Goal: Task Accomplishment & Management: Complete application form

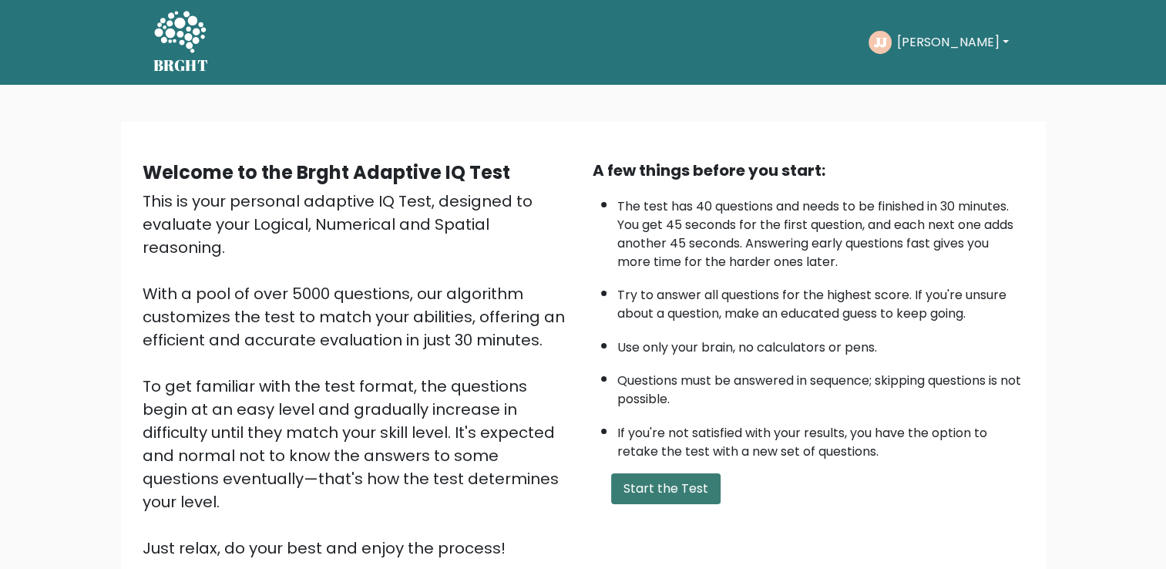
click at [649, 489] on button "Start the Test" at bounding box center [665, 488] width 109 height 31
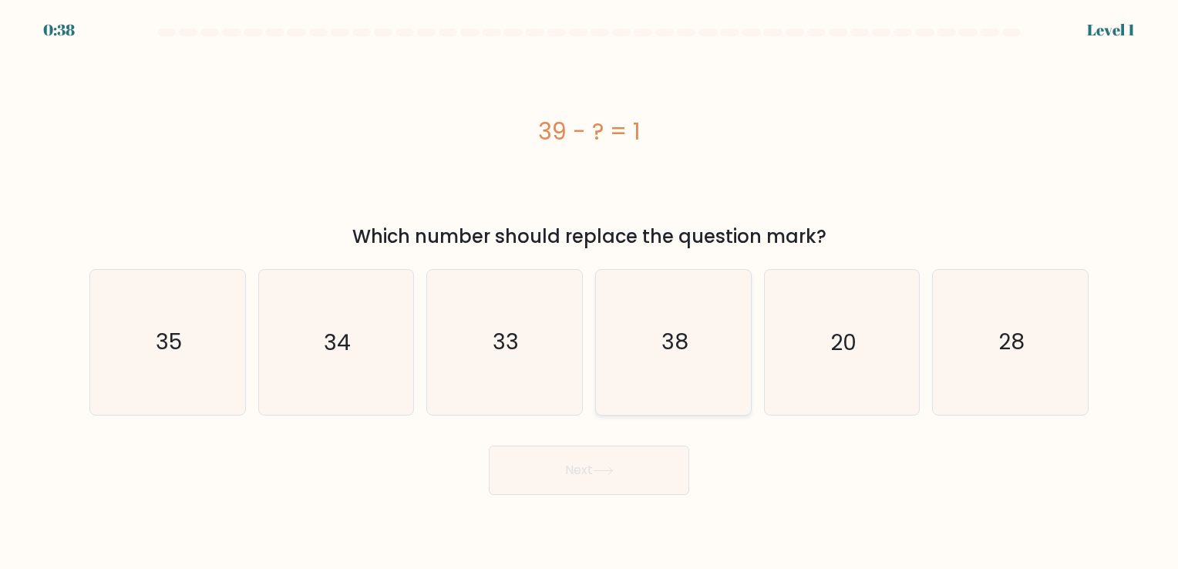
click at [678, 348] on text "38" at bounding box center [674, 343] width 27 height 30
click at [590, 292] on input "d. 38" at bounding box center [589, 288] width 1 height 8
radio input "true"
click at [617, 492] on button "Next" at bounding box center [589, 469] width 200 height 49
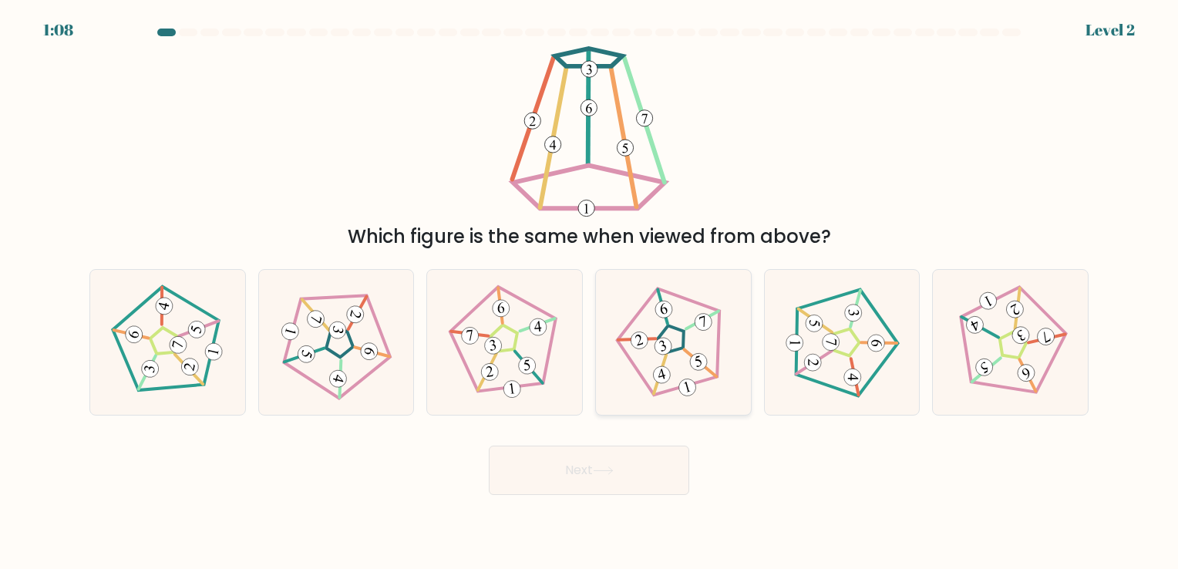
click at [677, 347] on icon at bounding box center [673, 342] width 116 height 116
click at [590, 292] on input "d." at bounding box center [589, 288] width 1 height 8
radio input "true"
click at [623, 481] on button "Next" at bounding box center [589, 469] width 200 height 49
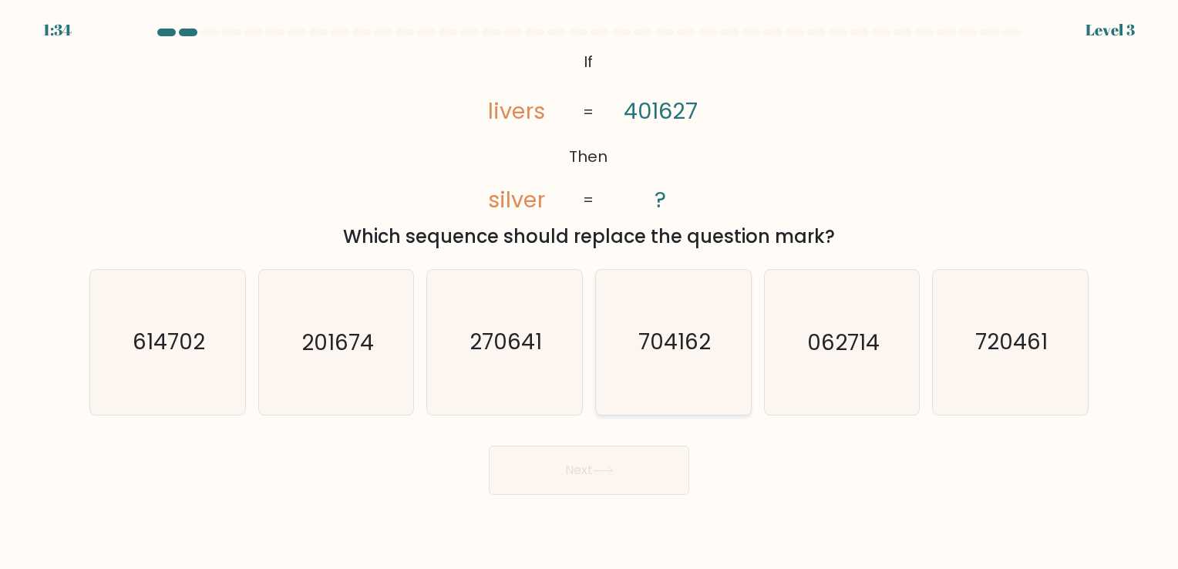
click at [681, 345] on text "704162" at bounding box center [674, 343] width 72 height 30
click at [590, 292] on input "d. 704162" at bounding box center [589, 288] width 1 height 8
radio input "true"
click at [629, 477] on button "Next" at bounding box center [589, 469] width 200 height 49
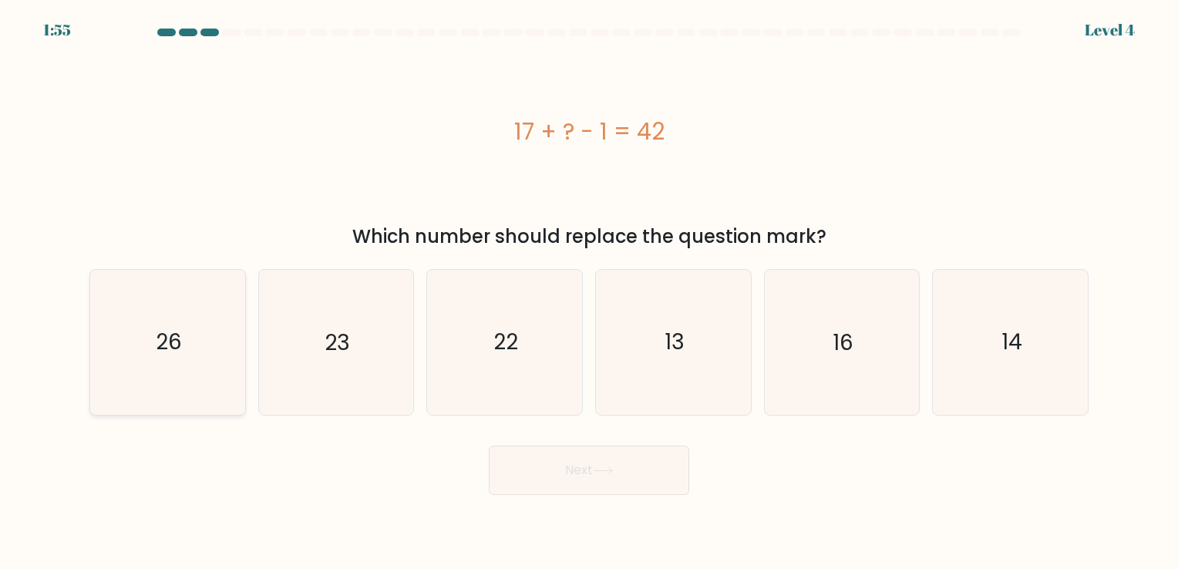
click at [157, 371] on icon "26" at bounding box center [168, 342] width 144 height 144
click at [589, 292] on input "a. 26" at bounding box center [589, 288] width 1 height 8
radio input "true"
click at [536, 455] on button "Next" at bounding box center [589, 469] width 200 height 49
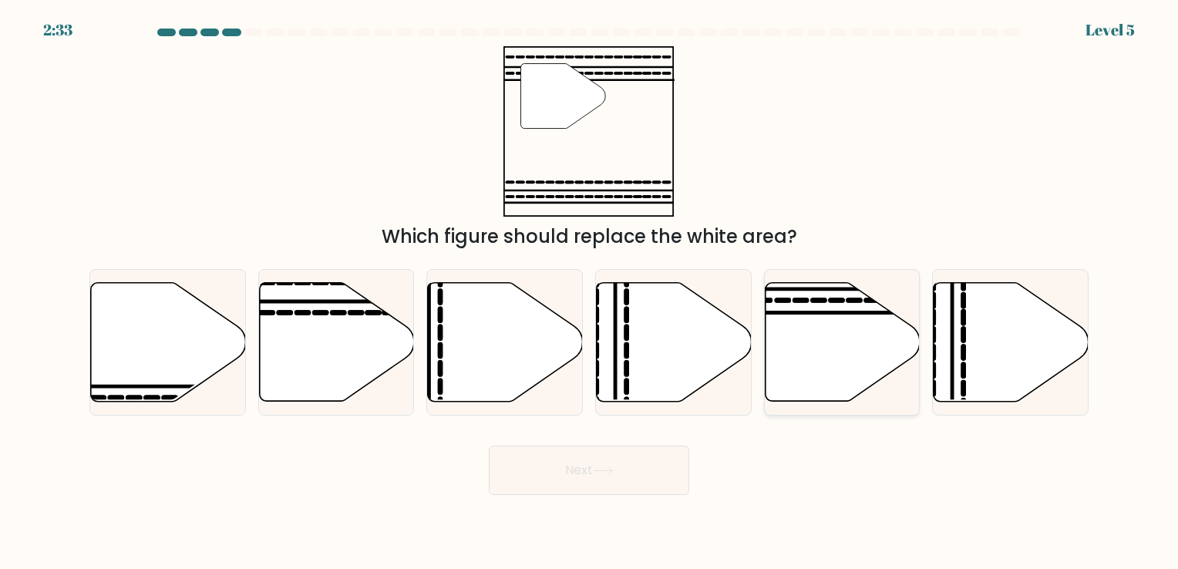
click at [805, 319] on icon at bounding box center [842, 341] width 155 height 119
click at [590, 292] on input "e." at bounding box center [589, 288] width 1 height 8
radio input "true"
click at [601, 452] on button "Next" at bounding box center [589, 469] width 200 height 49
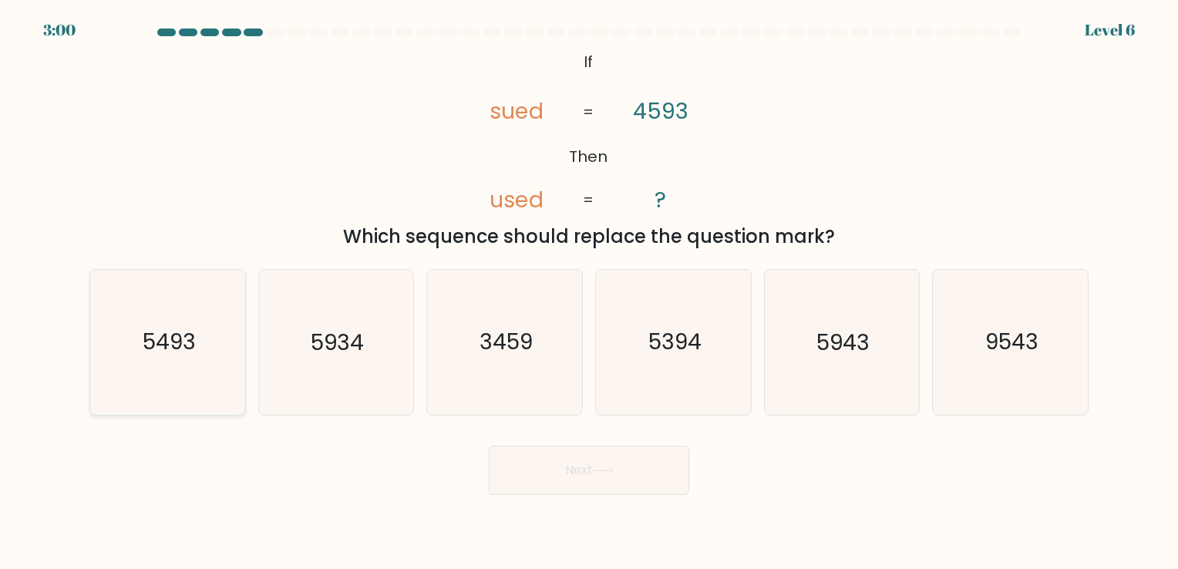
click at [123, 352] on icon "5493" at bounding box center [168, 342] width 144 height 144
click at [589, 292] on input "a. 5493" at bounding box center [589, 288] width 1 height 8
radio input "true"
click at [563, 468] on button "Next" at bounding box center [589, 469] width 200 height 49
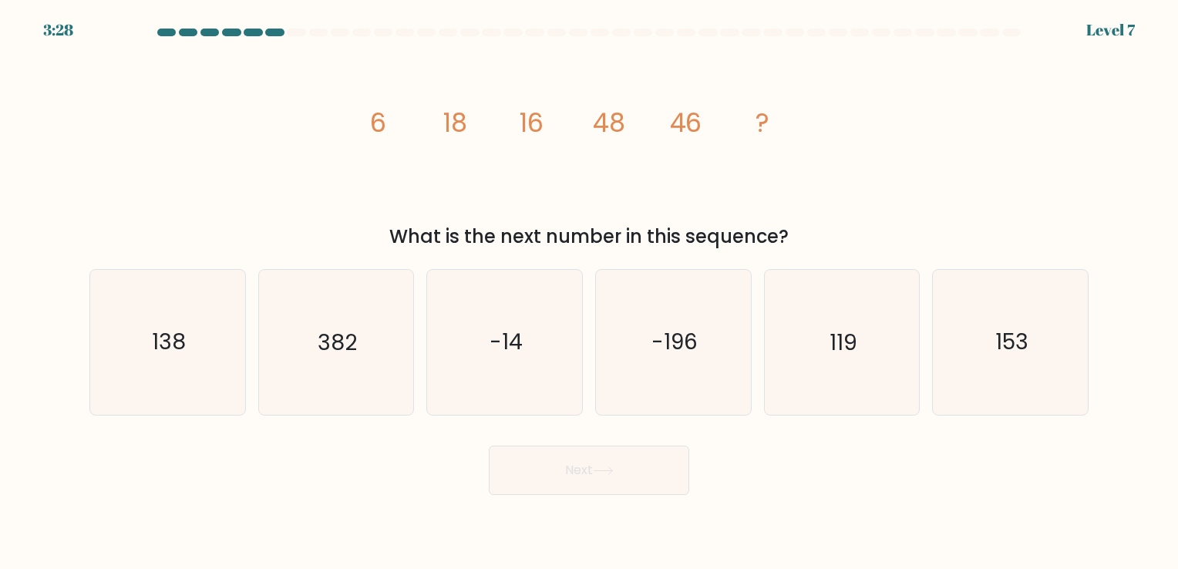
click at [757, 213] on icon "image/svg+xml 6 18 16 48 46 ?" at bounding box center [589, 131] width 462 height 170
click at [163, 334] on text "138" at bounding box center [169, 343] width 34 height 30
click at [589, 292] on input "a. 138" at bounding box center [589, 288] width 1 height 8
radio input "true"
click at [603, 482] on button "Next" at bounding box center [589, 469] width 200 height 49
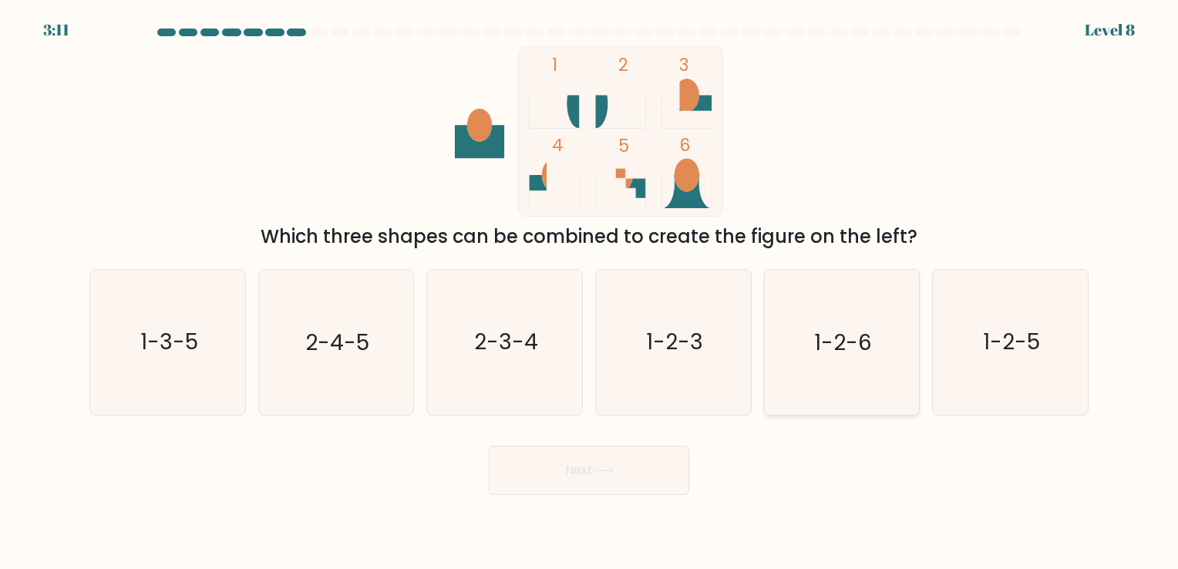
click at [848, 345] on text "1-2-6" at bounding box center [843, 343] width 58 height 30
click at [590, 292] on input "e. 1-2-6" at bounding box center [589, 288] width 1 height 8
radio input "true"
click at [650, 455] on button "Next" at bounding box center [589, 469] width 200 height 49
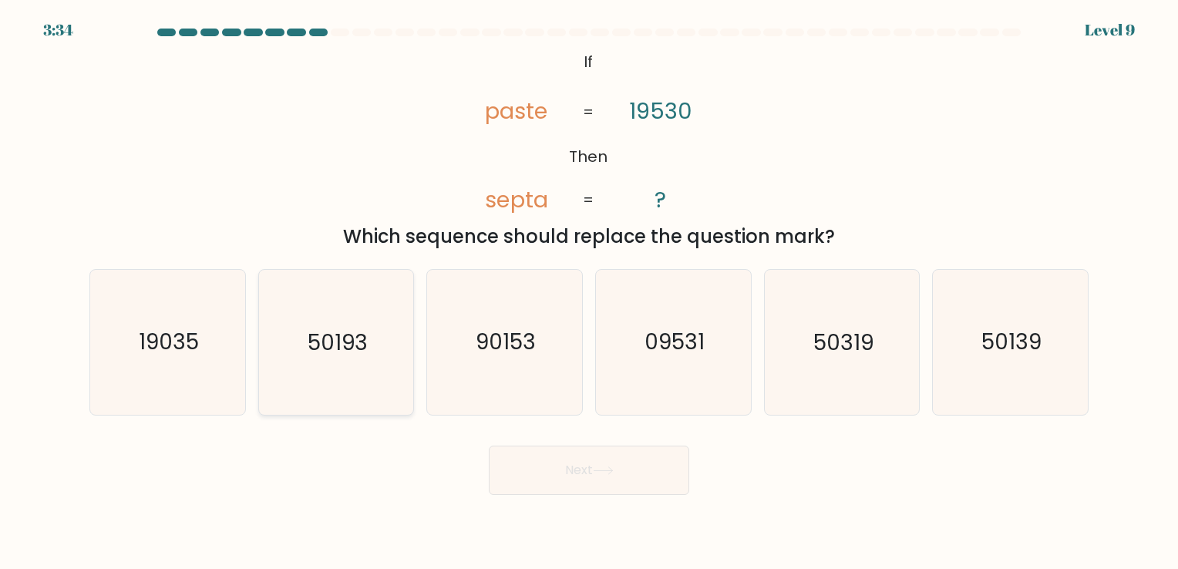
click at [342, 338] on text "50193" at bounding box center [338, 343] width 60 height 30
click at [589, 292] on input "b. 50193" at bounding box center [589, 288] width 1 height 8
radio input "true"
click at [1039, 372] on icon "50139" at bounding box center [1010, 342] width 144 height 144
click at [590, 292] on input "f. 50139" at bounding box center [589, 288] width 1 height 8
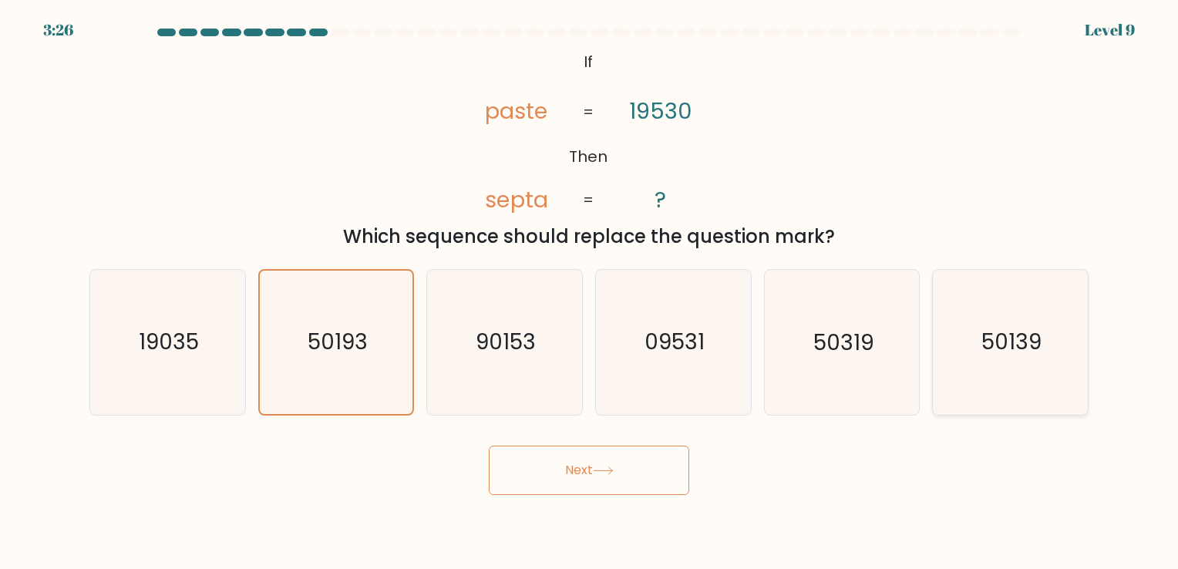
radio input "true"
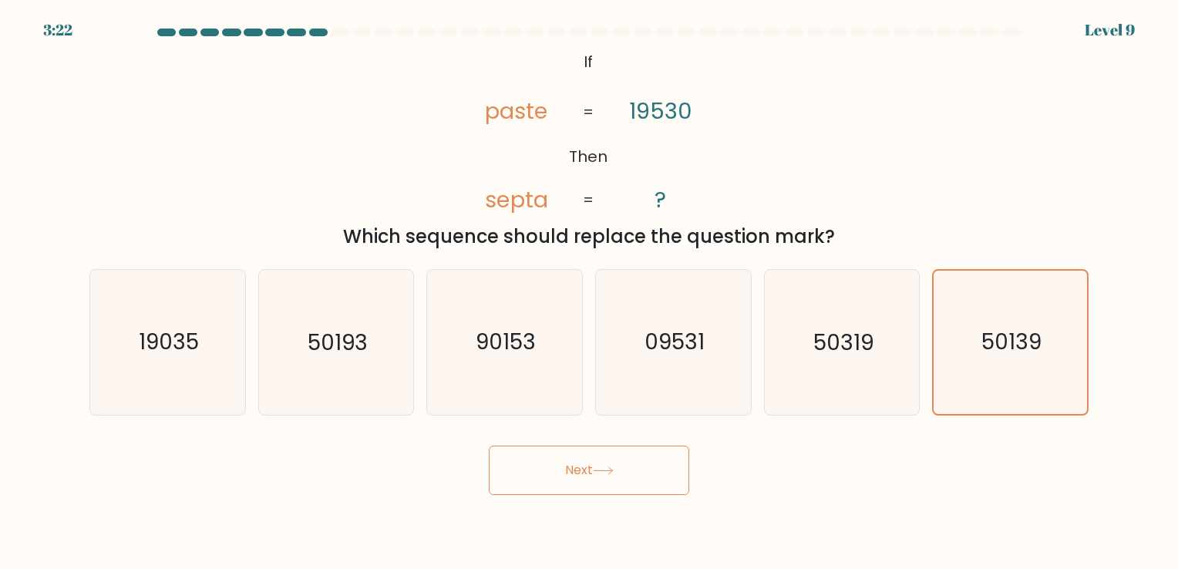
click at [598, 469] on icon at bounding box center [603, 470] width 21 height 8
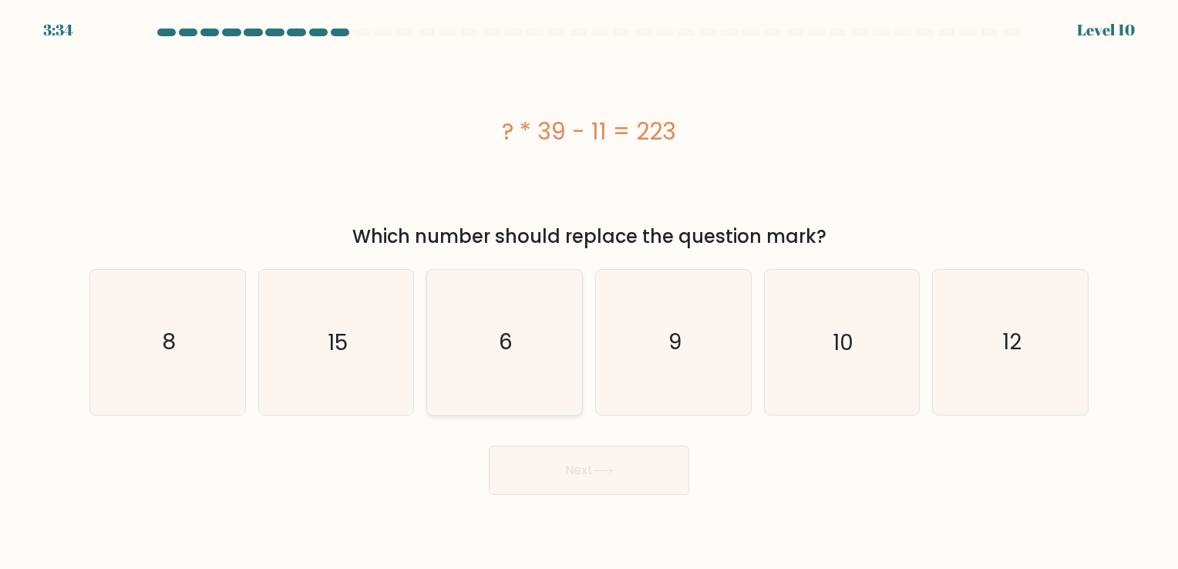
click at [520, 342] on icon "6" at bounding box center [504, 342] width 144 height 144
click at [589, 292] on input "c. 6" at bounding box center [589, 288] width 1 height 8
radio input "true"
click at [587, 469] on button "Next" at bounding box center [589, 469] width 200 height 49
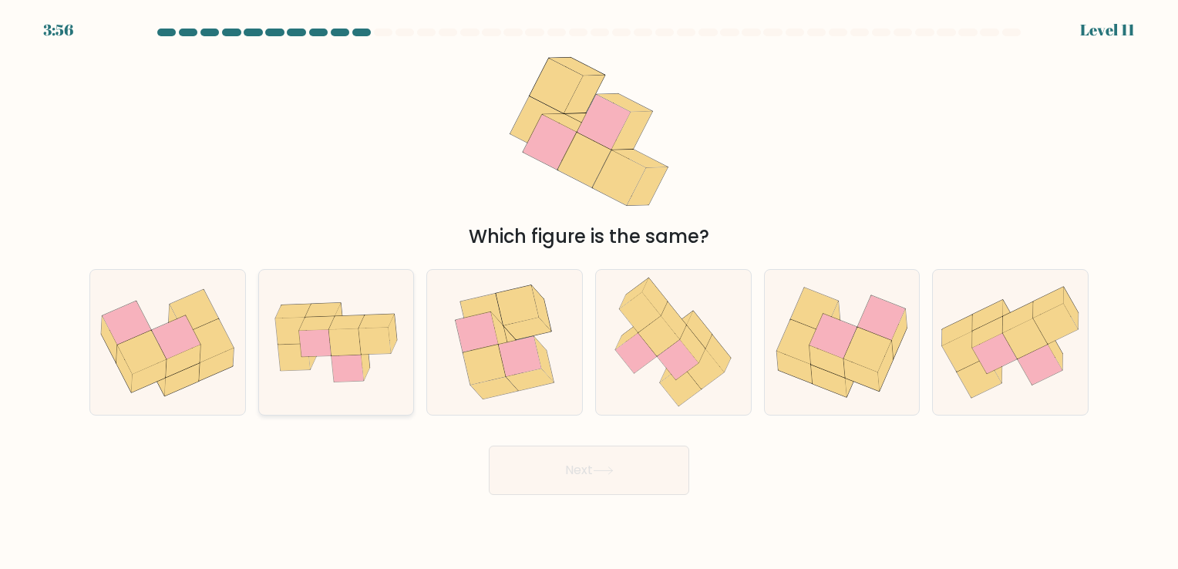
click at [344, 375] on icon at bounding box center [347, 368] width 32 height 27
click at [589, 292] on input "b." at bounding box center [589, 288] width 1 height 8
radio input "true"
click at [696, 334] on icon at bounding box center [699, 330] width 25 height 38
click at [590, 292] on input "d." at bounding box center [589, 288] width 1 height 8
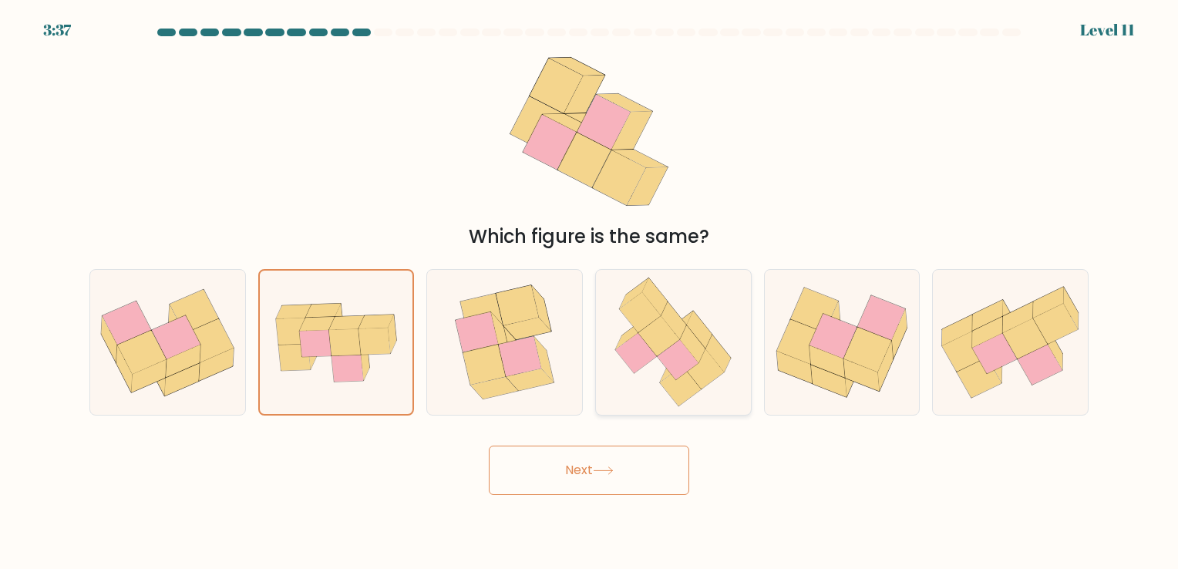
radio input "true"
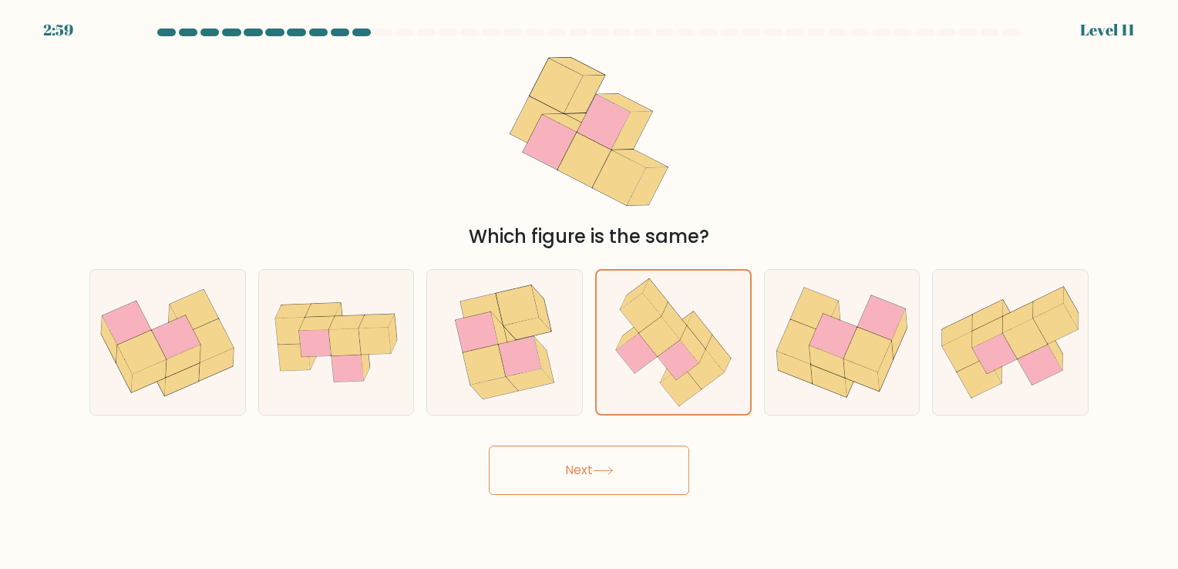
click at [613, 477] on button "Next" at bounding box center [589, 469] width 200 height 49
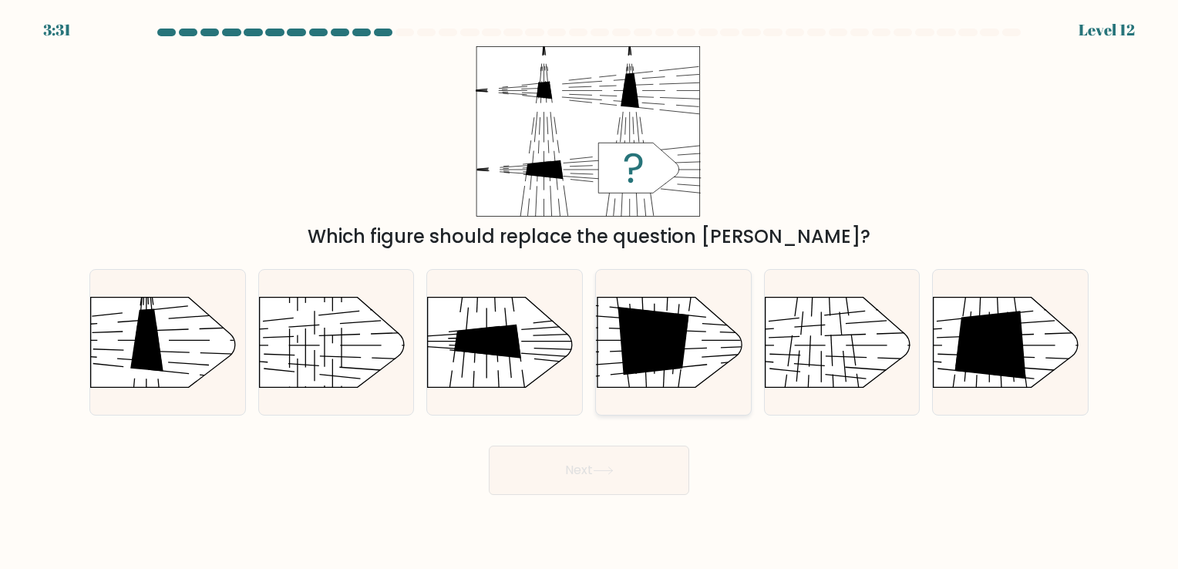
click at [667, 358] on icon at bounding box center [652, 341] width 71 height 68
click at [590, 292] on input "d." at bounding box center [589, 288] width 1 height 8
radio input "true"
click at [496, 361] on rect at bounding box center [566, 272] width 402 height 306
click at [589, 292] on input "c." at bounding box center [589, 288] width 1 height 8
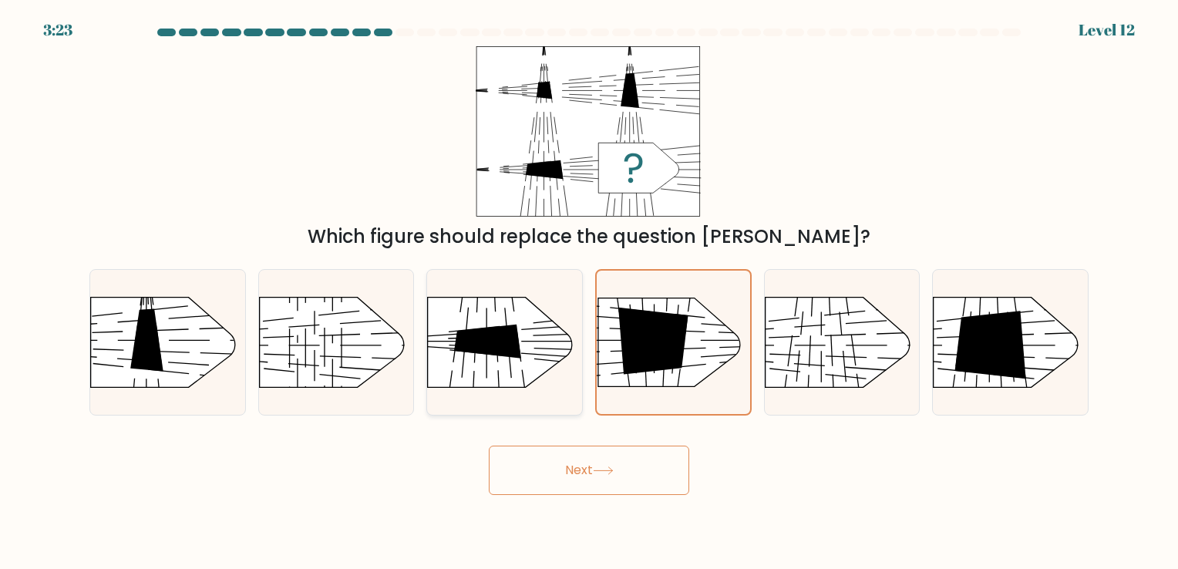
radio input "true"
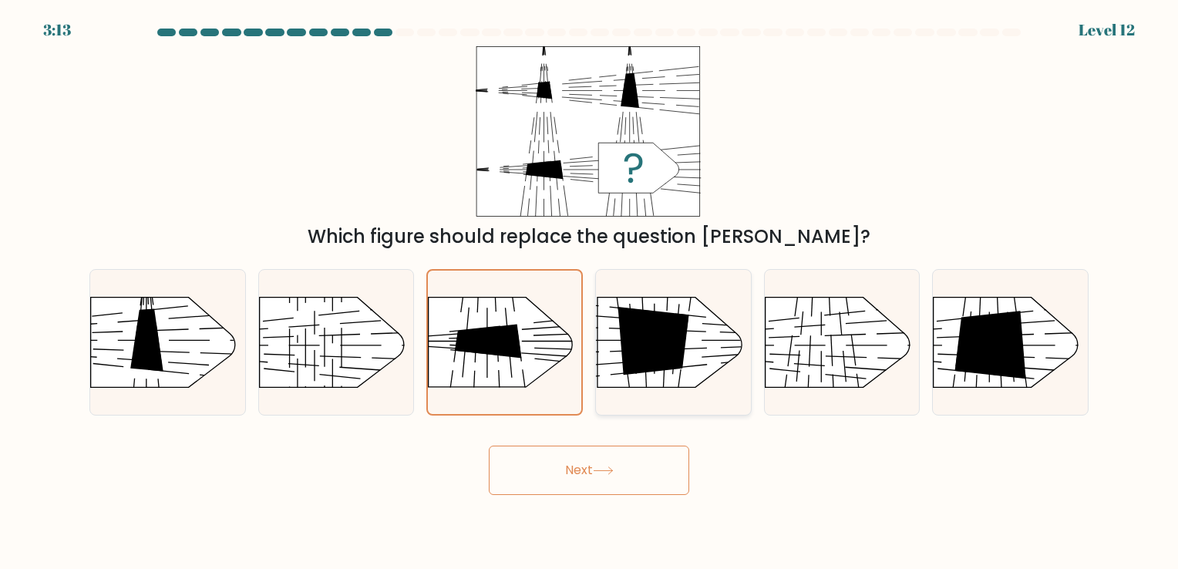
click at [661, 344] on icon at bounding box center [652, 341] width 71 height 68
click at [590, 292] on input "d." at bounding box center [589, 288] width 1 height 8
radio input "true"
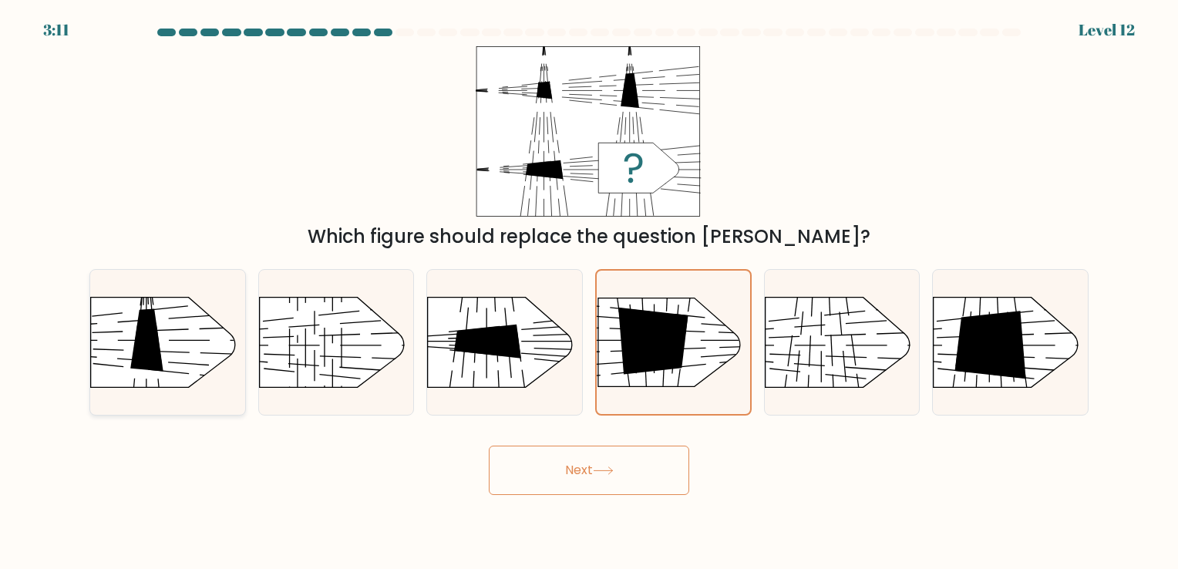
click at [201, 328] on line at bounding box center [236, 327] width 72 height 2
click at [589, 292] on input "a." at bounding box center [589, 288] width 1 height 8
radio input "true"
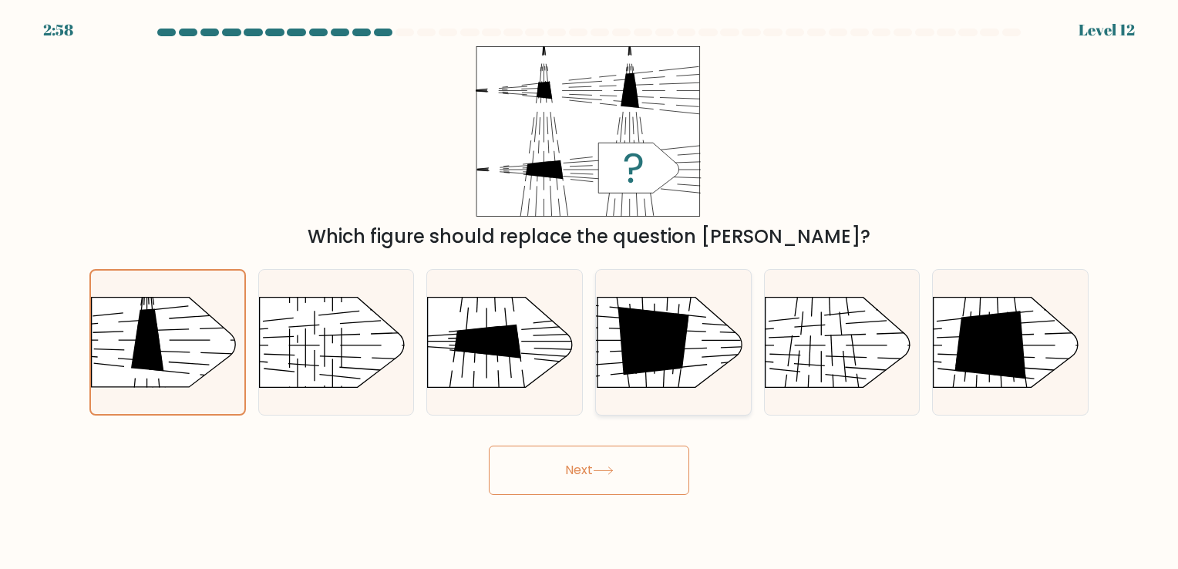
click at [700, 348] on g at bounding box center [727, 408] width 402 height 304
click at [590, 292] on input "d." at bounding box center [589, 288] width 1 height 8
radio input "true"
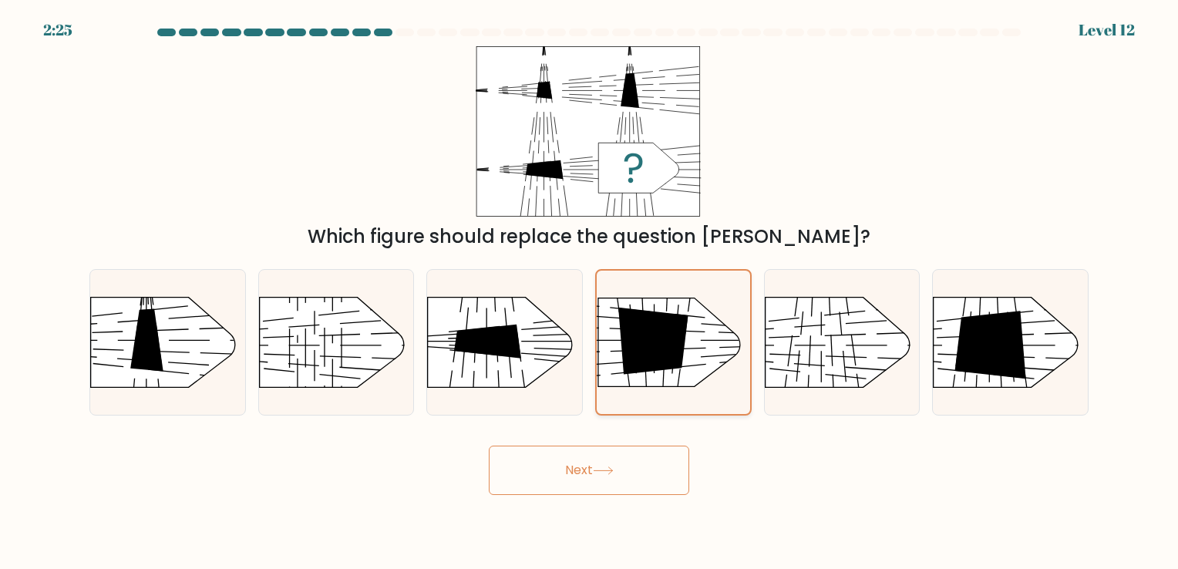
click at [686, 358] on rect at bounding box center [727, 407] width 396 height 301
click at [590, 292] on input "d." at bounding box center [589, 288] width 1 height 8
click at [644, 477] on button "Next" at bounding box center [589, 469] width 200 height 49
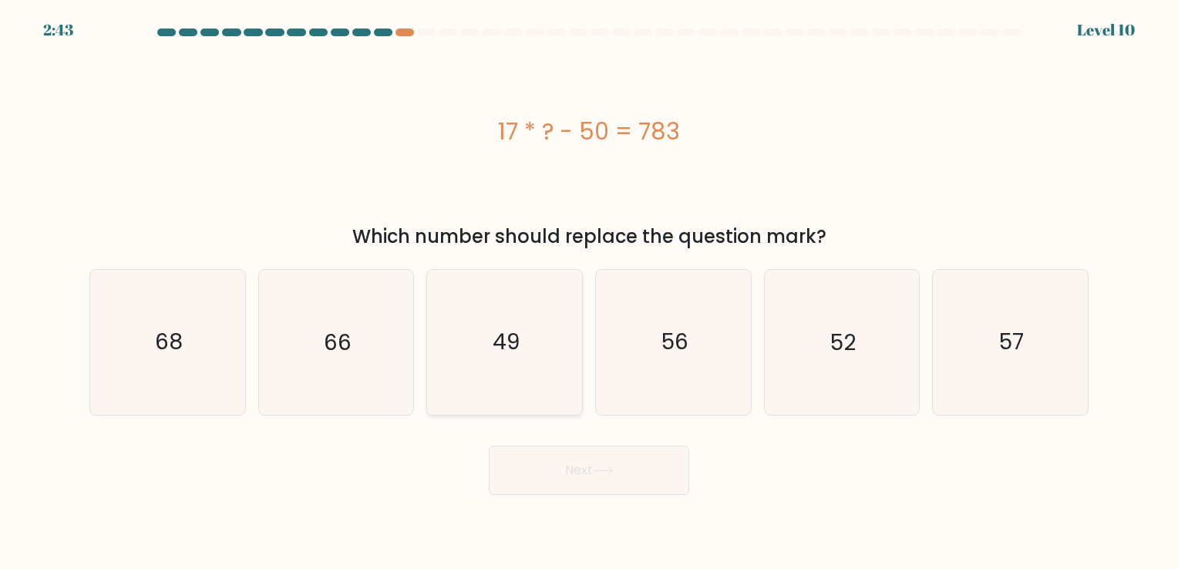
click at [527, 344] on icon "49" at bounding box center [504, 342] width 144 height 144
click at [589, 292] on input "c. 49" at bounding box center [589, 288] width 1 height 8
radio input "true"
click at [573, 452] on button "Next" at bounding box center [589, 469] width 200 height 49
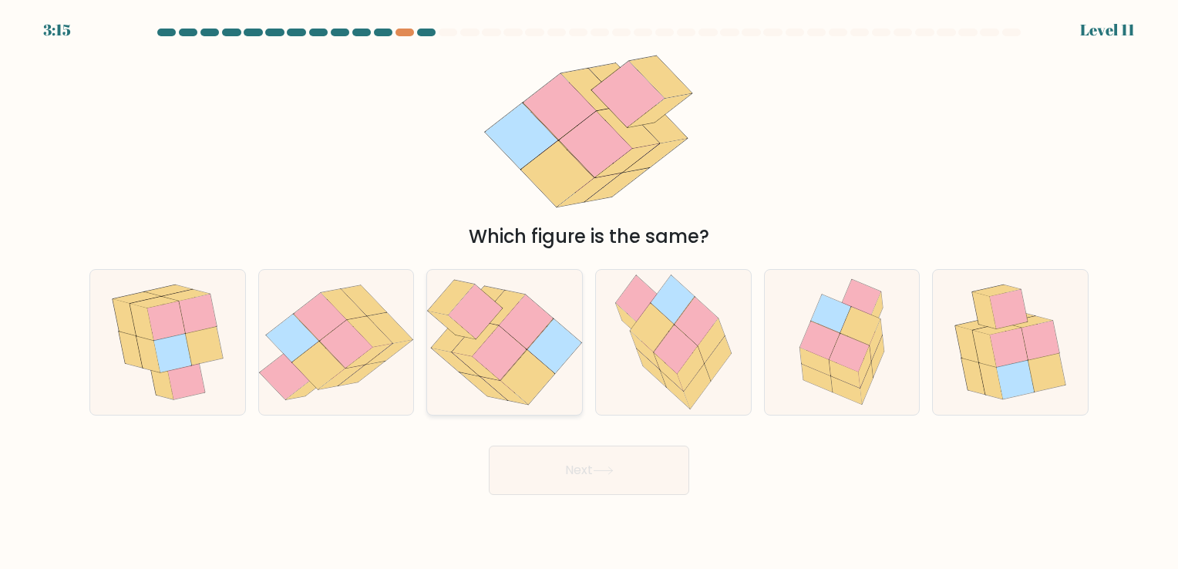
click at [496, 363] on icon at bounding box center [499, 353] width 54 height 54
click at [589, 292] on input "c." at bounding box center [589, 288] width 1 height 8
radio input "true"
click at [1036, 381] on icon at bounding box center [1046, 372] width 38 height 39
click at [590, 292] on input "f." at bounding box center [589, 288] width 1 height 8
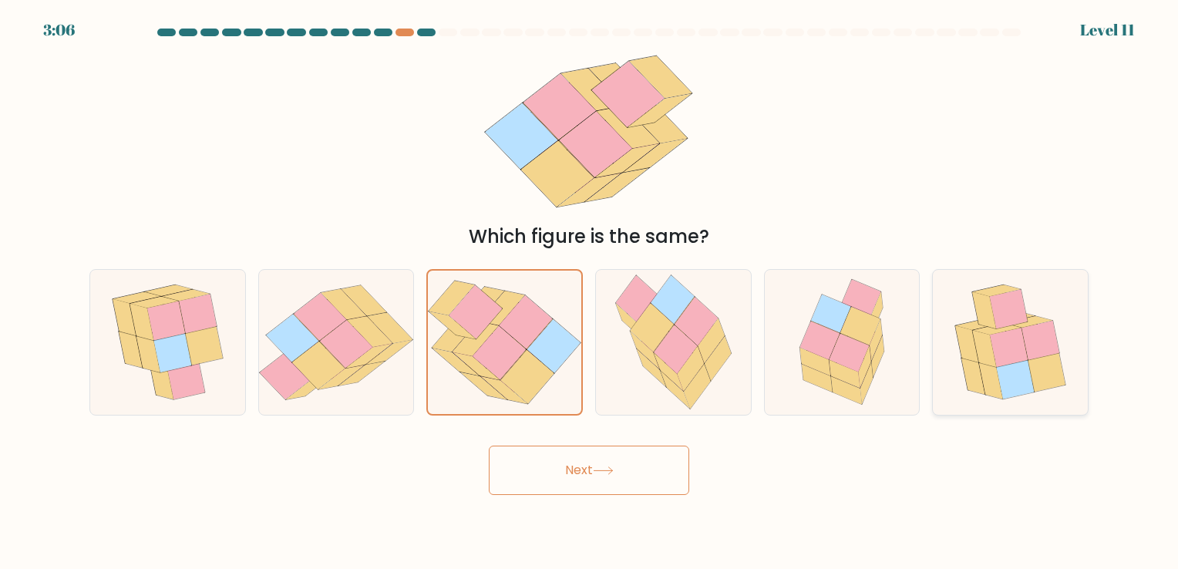
radio input "true"
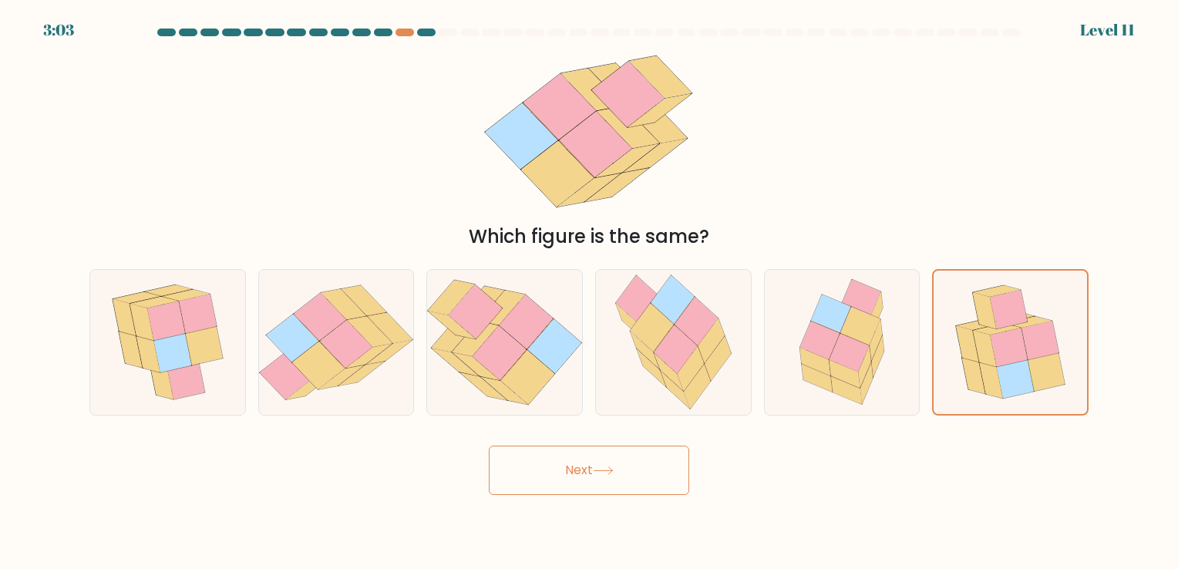
click at [577, 471] on button "Next" at bounding box center [589, 469] width 200 height 49
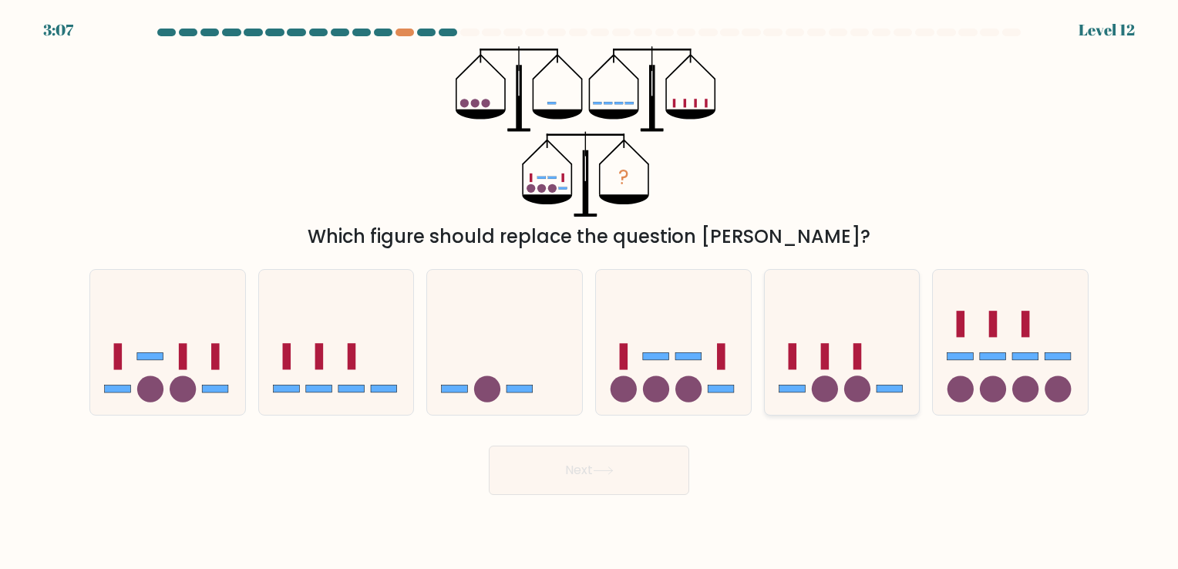
click at [850, 381] on circle at bounding box center [857, 389] width 26 height 26
click at [590, 292] on input "e." at bounding box center [589, 288] width 1 height 8
radio input "true"
click at [635, 488] on button "Next" at bounding box center [589, 469] width 200 height 49
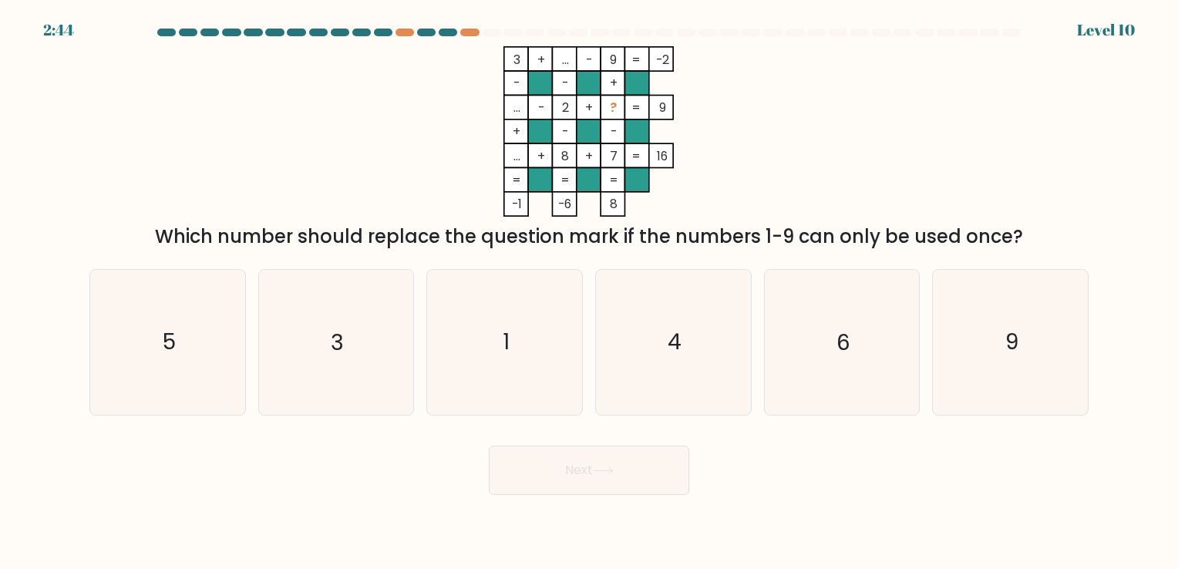
click at [664, 106] on tspan "9" at bounding box center [662, 108] width 7 height 18
click at [879, 371] on icon "6" at bounding box center [841, 342] width 144 height 144
click at [590, 292] on input "e. 6" at bounding box center [589, 288] width 1 height 8
radio input "true"
click at [163, 328] on text "5" at bounding box center [169, 343] width 13 height 30
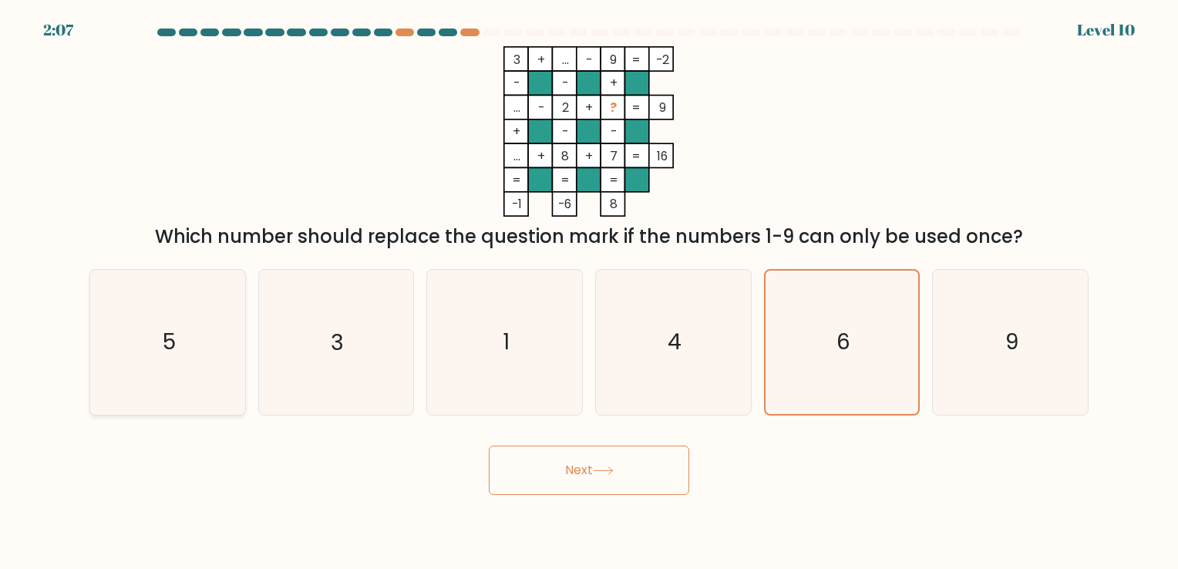
click at [589, 292] on input "a. 5" at bounding box center [589, 288] width 1 height 8
radio input "true"
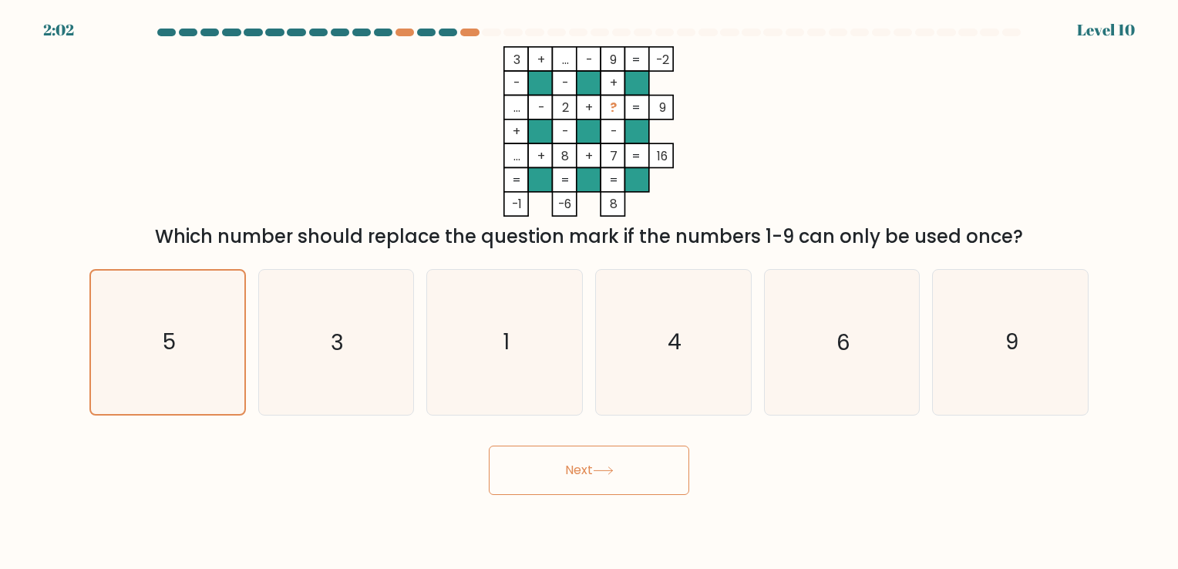
click at [568, 111] on tspan "2" at bounding box center [565, 108] width 7 height 18
click at [875, 365] on icon "6" at bounding box center [841, 342] width 144 height 144
click at [590, 292] on input "e. 6" at bounding box center [589, 288] width 1 height 8
radio input "true"
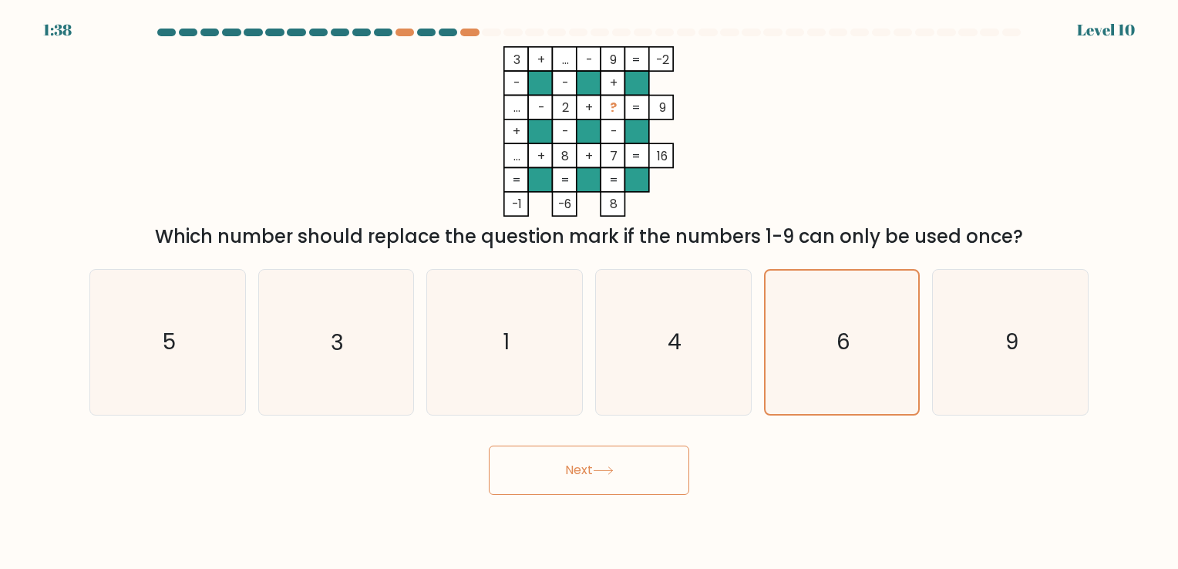
click at [573, 476] on button "Next" at bounding box center [589, 469] width 200 height 49
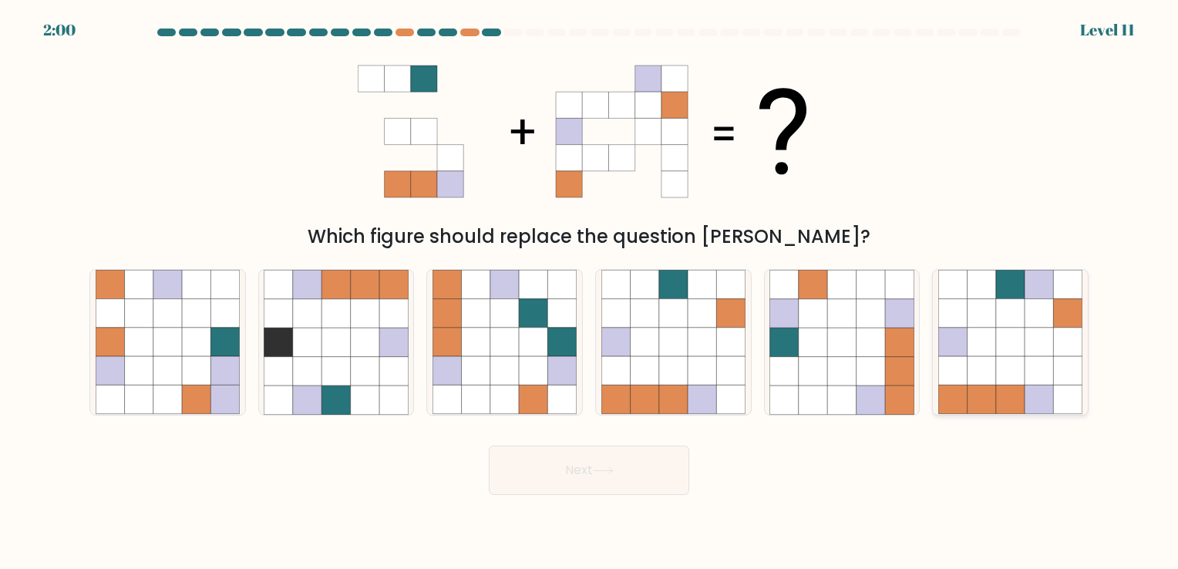
click at [1011, 348] on icon at bounding box center [1010, 342] width 29 height 29
click at [590, 292] on input "f." at bounding box center [589, 288] width 1 height 8
radio input "true"
click at [560, 469] on button "Next" at bounding box center [589, 469] width 200 height 49
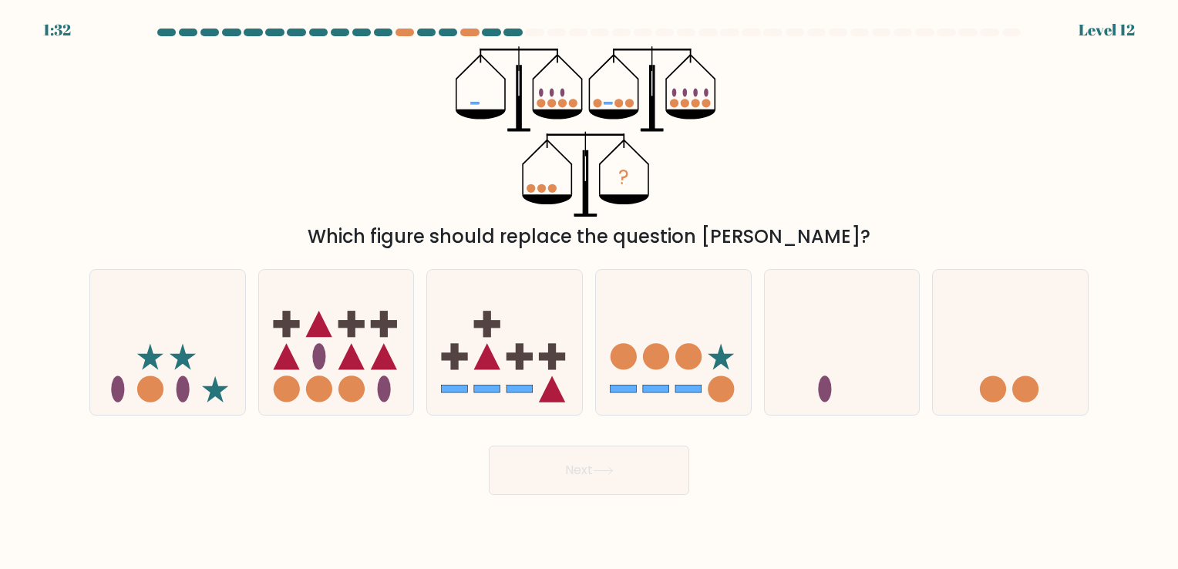
drag, startPoint x: 826, startPoint y: 372, endPoint x: 451, endPoint y: 422, distance: 378.6
click at [823, 372] on icon at bounding box center [842, 342] width 155 height 128
click at [590, 292] on input "e." at bounding box center [589, 288] width 1 height 8
radio input "true"
click at [629, 476] on button "Next" at bounding box center [589, 469] width 200 height 49
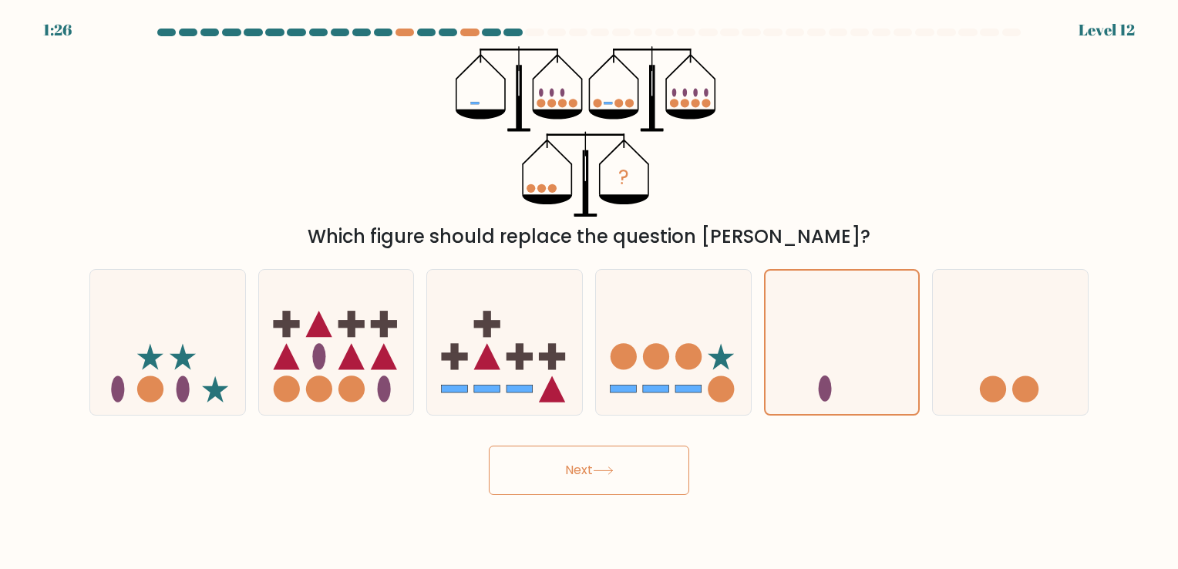
click at [546, 473] on button "Next" at bounding box center [589, 469] width 200 height 49
click at [541, 463] on button "Next" at bounding box center [589, 469] width 200 height 49
click at [858, 375] on icon at bounding box center [841, 342] width 153 height 127
click at [590, 292] on input "e." at bounding box center [589, 288] width 1 height 8
click at [774, 455] on div "Next" at bounding box center [588, 464] width 1017 height 61
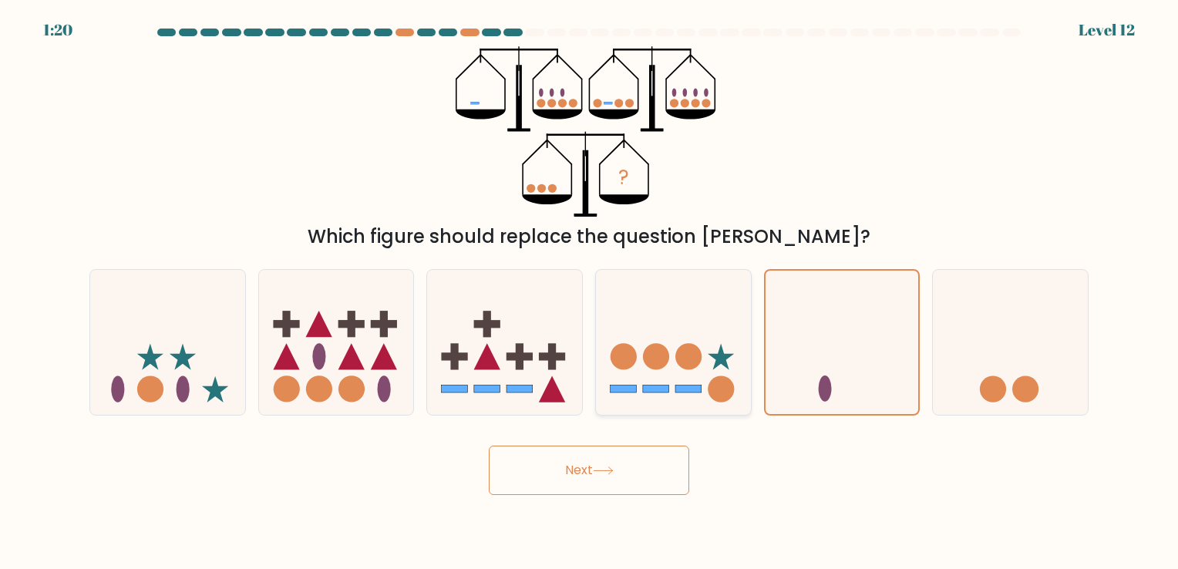
click at [663, 396] on icon at bounding box center [673, 342] width 155 height 128
click at [590, 292] on input "d." at bounding box center [589, 288] width 1 height 8
radio input "true"
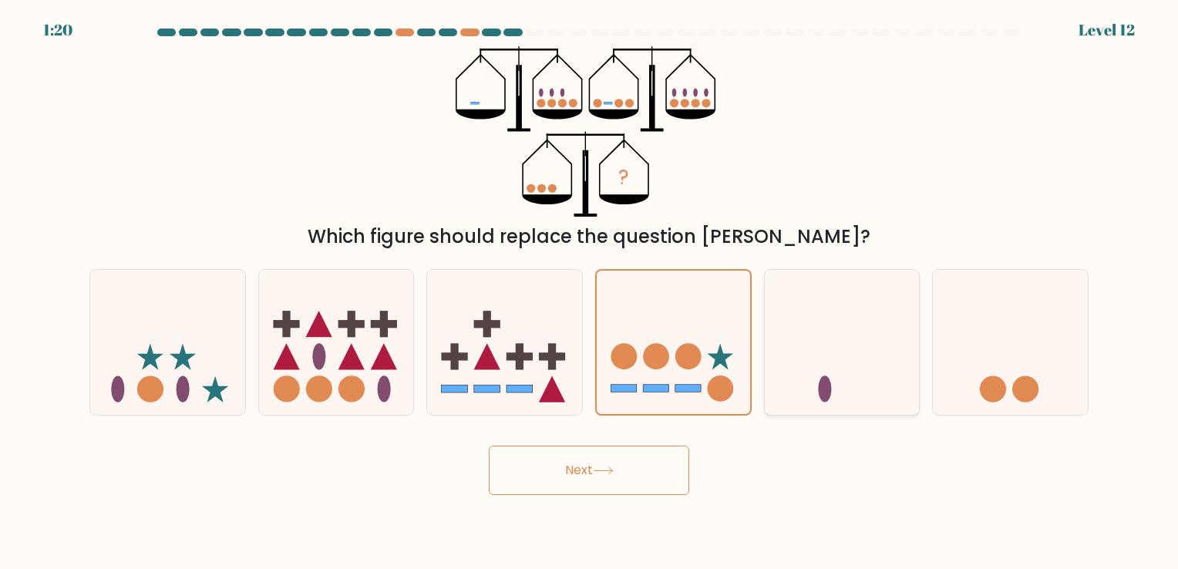
click at [814, 373] on icon at bounding box center [842, 342] width 155 height 128
click at [590, 292] on input "e." at bounding box center [589, 288] width 1 height 8
radio input "true"
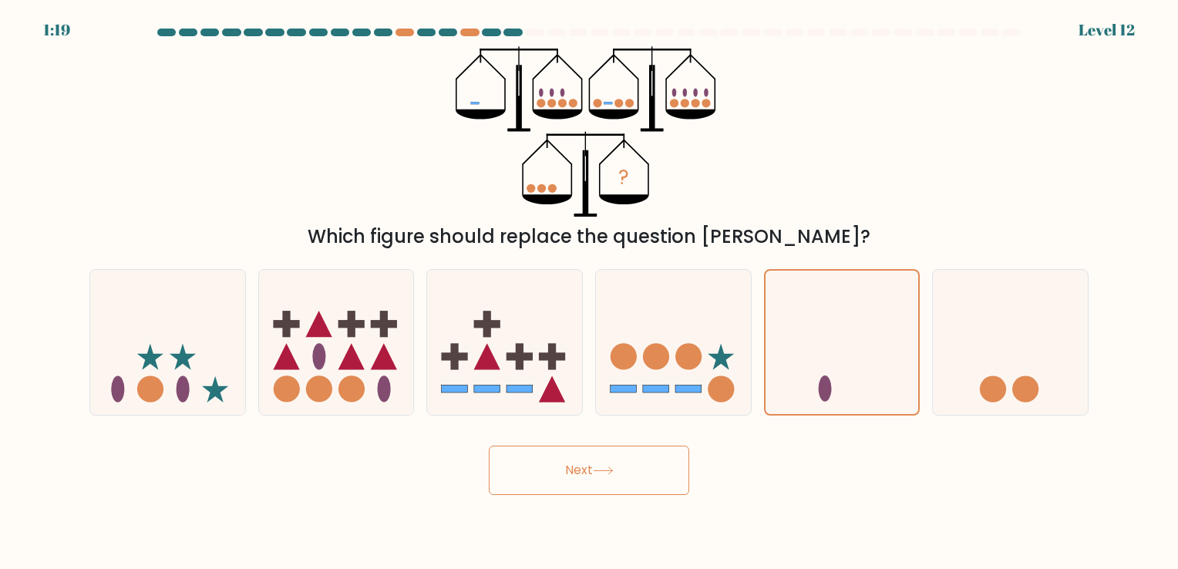
click at [638, 470] on button "Next" at bounding box center [589, 469] width 200 height 49
click at [593, 495] on body "1:17 Level 12" at bounding box center [589, 284] width 1178 height 569
click at [593, 495] on body "1:16 Level 12" at bounding box center [589, 284] width 1178 height 569
click at [623, 470] on button "Next" at bounding box center [589, 469] width 200 height 49
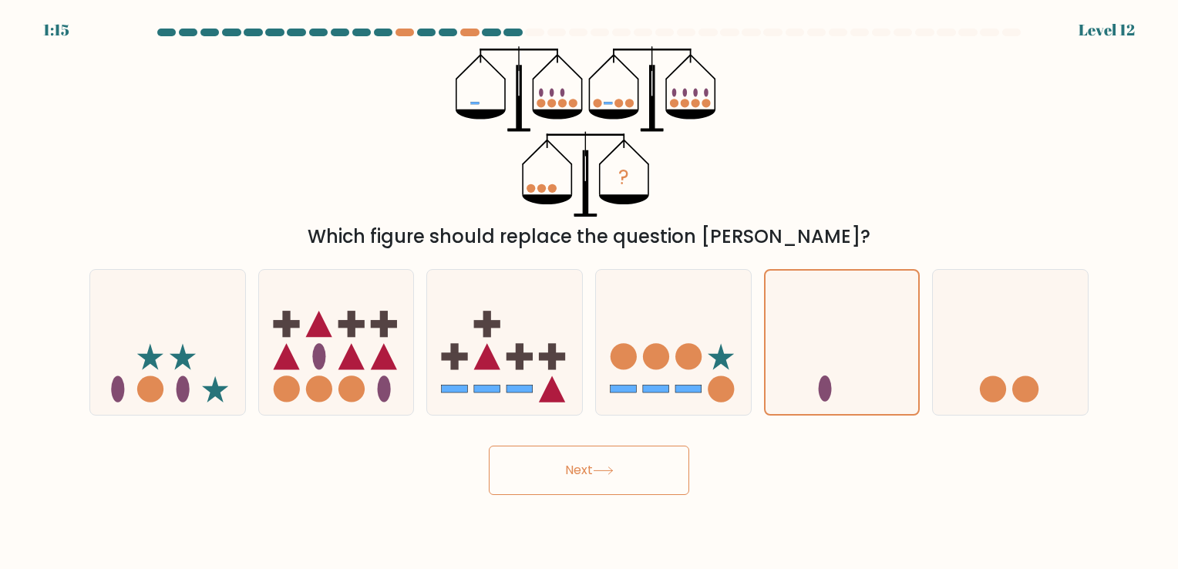
click at [623, 470] on button "Next" at bounding box center [589, 469] width 200 height 49
click at [613, 469] on icon at bounding box center [603, 470] width 21 height 8
click at [1071, 348] on icon at bounding box center [1010, 342] width 155 height 128
click at [590, 292] on input "f." at bounding box center [589, 288] width 1 height 8
radio input "true"
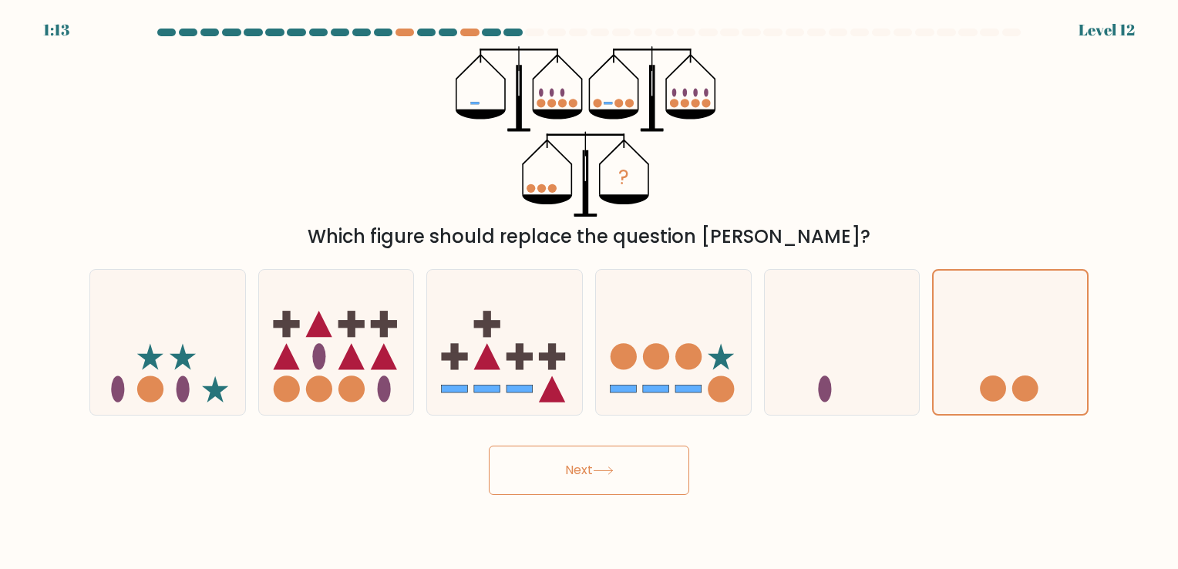
click at [606, 476] on button "Next" at bounding box center [589, 469] width 200 height 49
click at [832, 410] on div at bounding box center [842, 342] width 156 height 146
click at [590, 292] on input "e." at bounding box center [589, 288] width 1 height 8
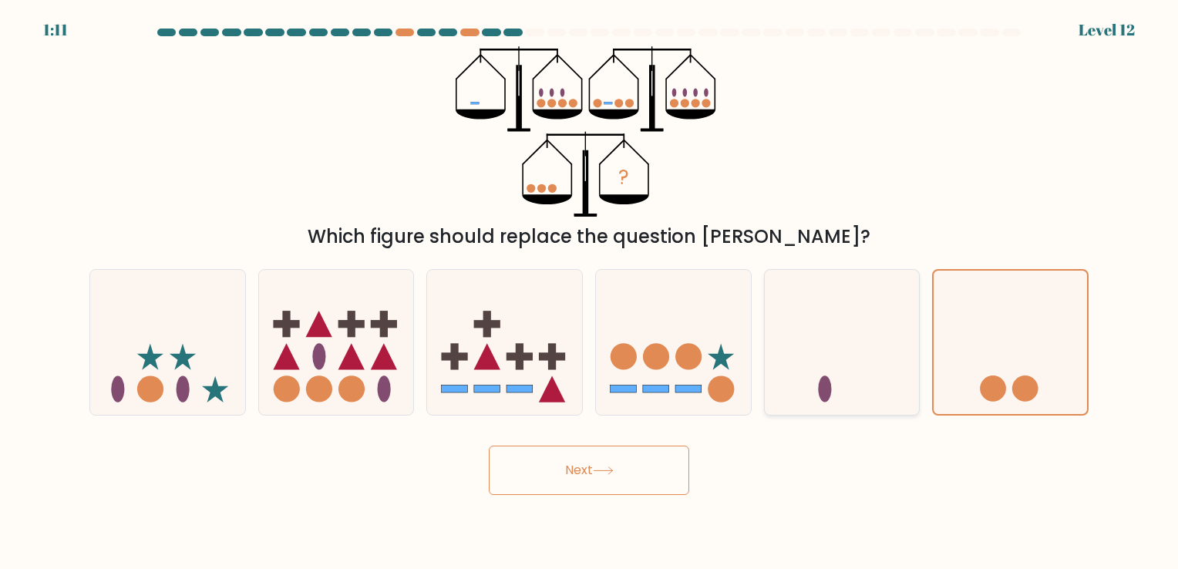
radio input "true"
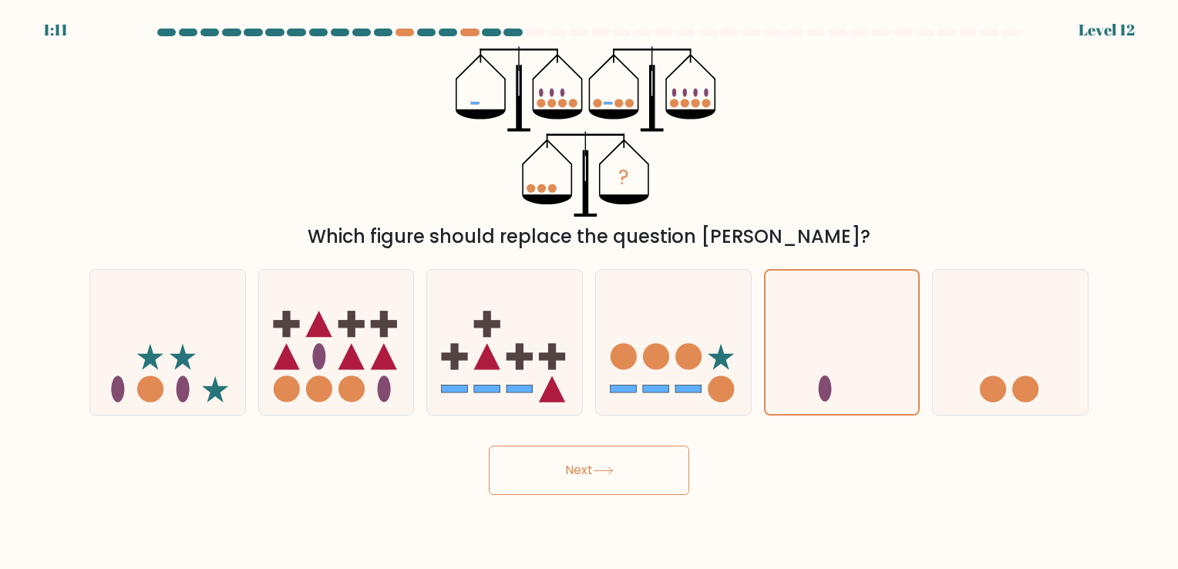
click at [554, 457] on button "Next" at bounding box center [589, 469] width 200 height 49
click at [555, 460] on button "Next" at bounding box center [589, 469] width 200 height 49
click at [657, 334] on icon at bounding box center [673, 342] width 155 height 128
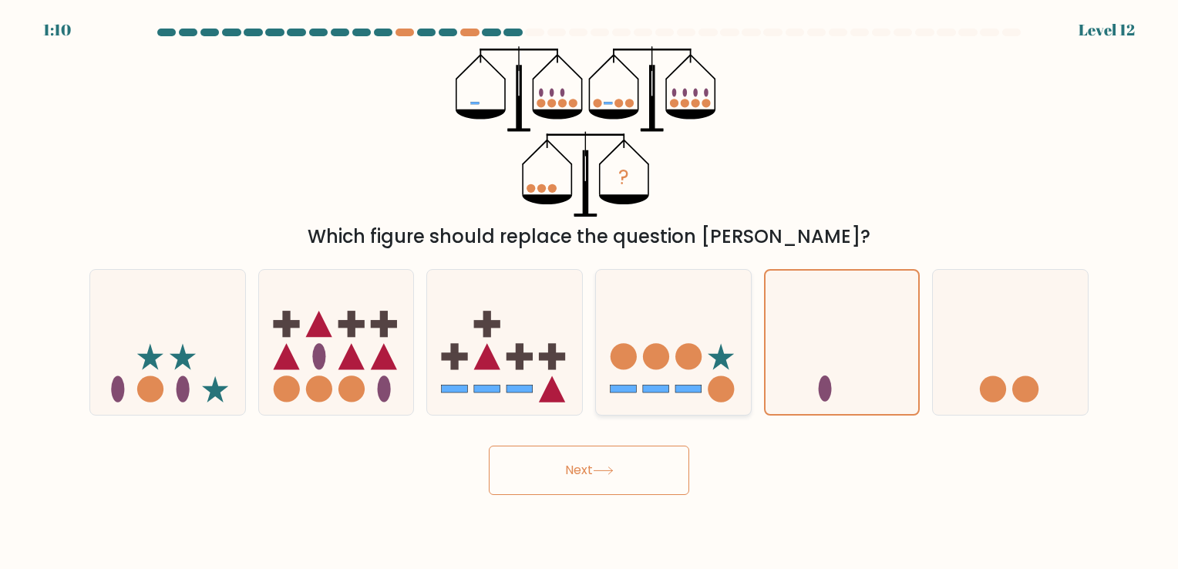
click at [590, 292] on input "d." at bounding box center [589, 288] width 1 height 8
radio input "true"
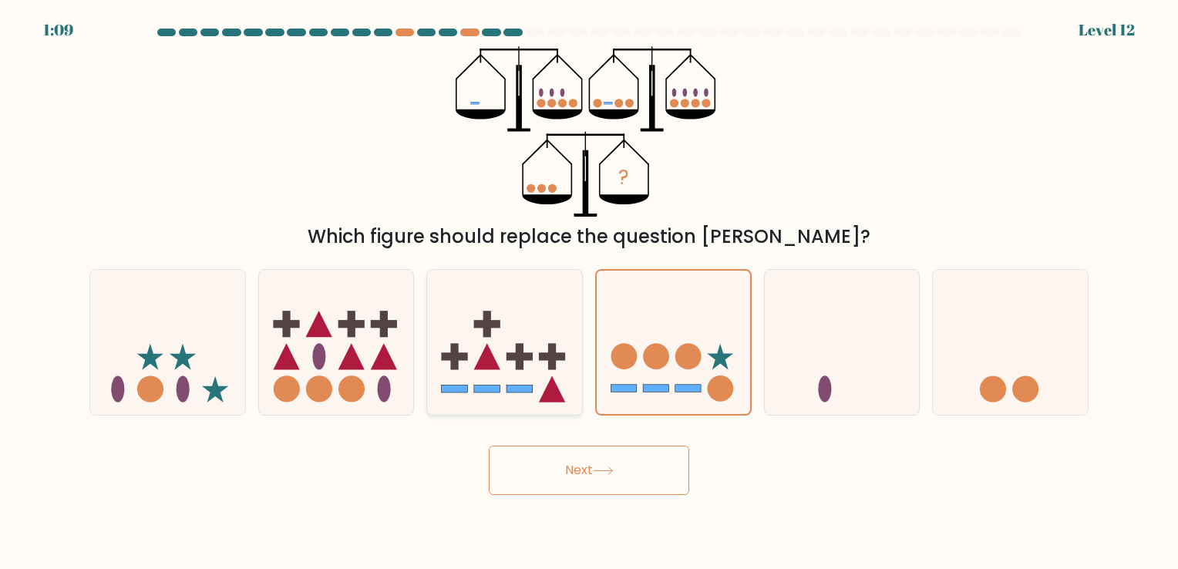
drag, startPoint x: 536, startPoint y: 331, endPoint x: 389, endPoint y: 387, distance: 157.3
click at [536, 331] on icon at bounding box center [504, 342] width 155 height 128
click at [589, 292] on input "c." at bounding box center [589, 288] width 1 height 8
radio input "true"
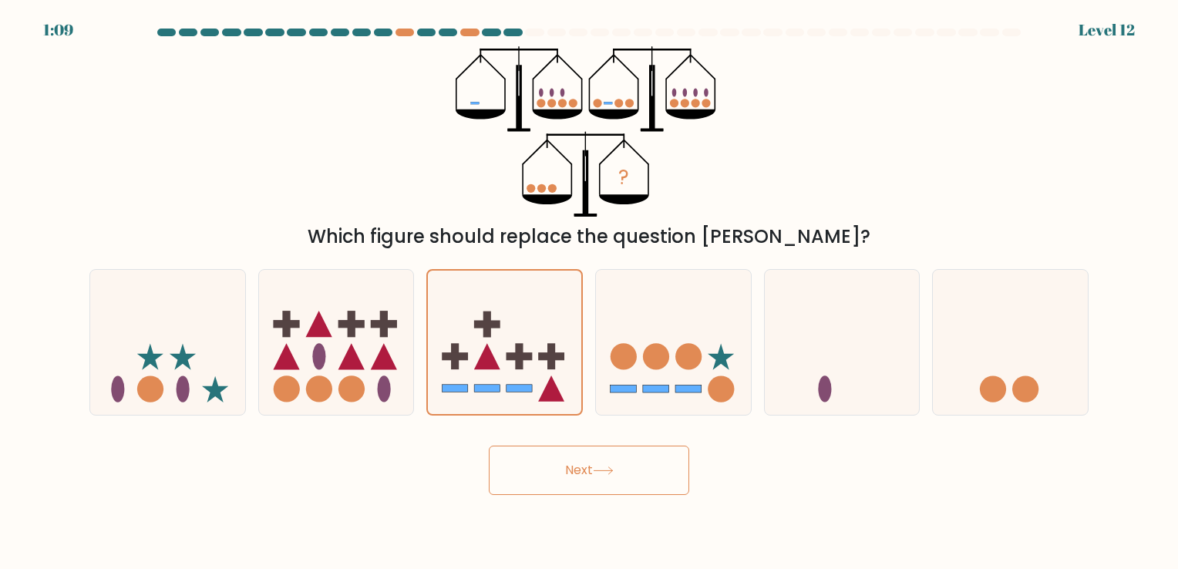
click at [598, 459] on button "Next" at bounding box center [589, 469] width 200 height 49
click at [365, 350] on icon at bounding box center [336, 342] width 155 height 128
click at [589, 292] on input "b." at bounding box center [589, 288] width 1 height 8
radio input "true"
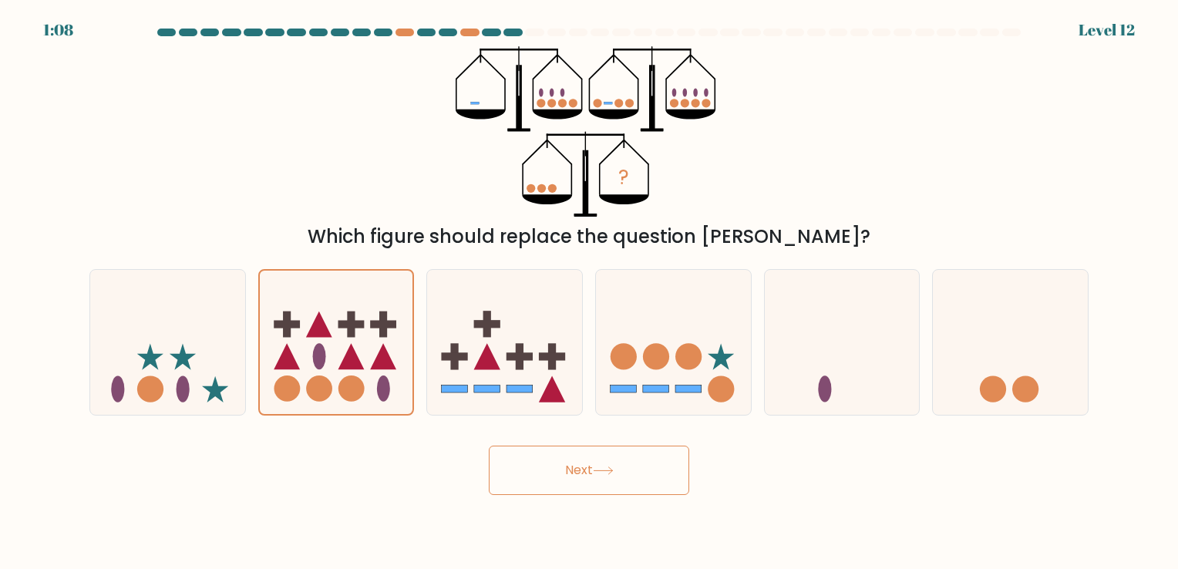
drag, startPoint x: 603, startPoint y: 473, endPoint x: 610, endPoint y: 432, distance: 42.2
click at [603, 472] on icon at bounding box center [603, 470] width 21 height 8
click at [649, 360] on circle at bounding box center [656, 356] width 26 height 26
click at [590, 292] on input "d." at bounding box center [589, 288] width 1 height 8
radio input "true"
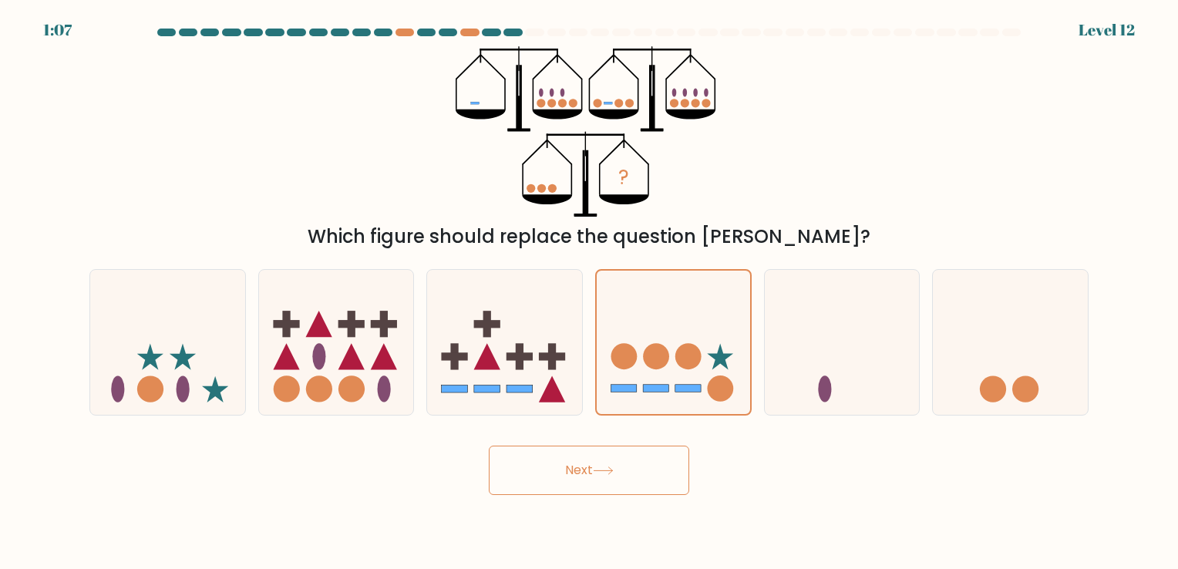
click at [631, 465] on button "Next" at bounding box center [589, 469] width 200 height 49
click at [156, 365] on icon at bounding box center [167, 342] width 155 height 128
click at [589, 292] on input "a." at bounding box center [589, 288] width 1 height 8
radio input "true"
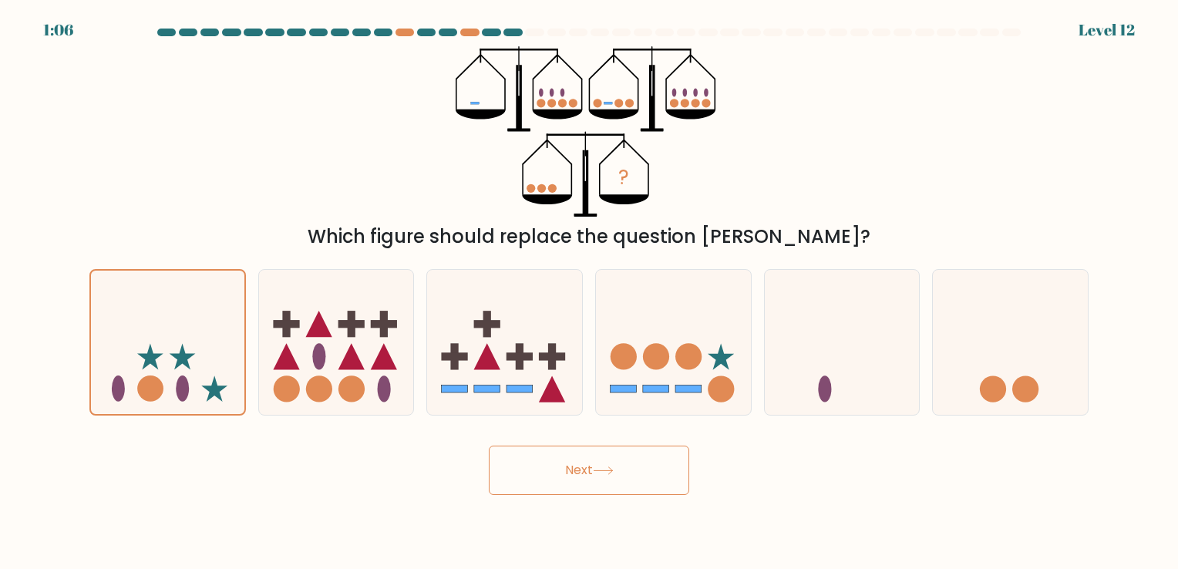
click at [647, 461] on button "Next" at bounding box center [589, 469] width 200 height 49
drag, startPoint x: 887, startPoint y: 371, endPoint x: 638, endPoint y: 459, distance: 264.0
click at [888, 371] on icon at bounding box center [842, 342] width 155 height 128
click at [590, 292] on input "e." at bounding box center [589, 288] width 1 height 8
radio input "true"
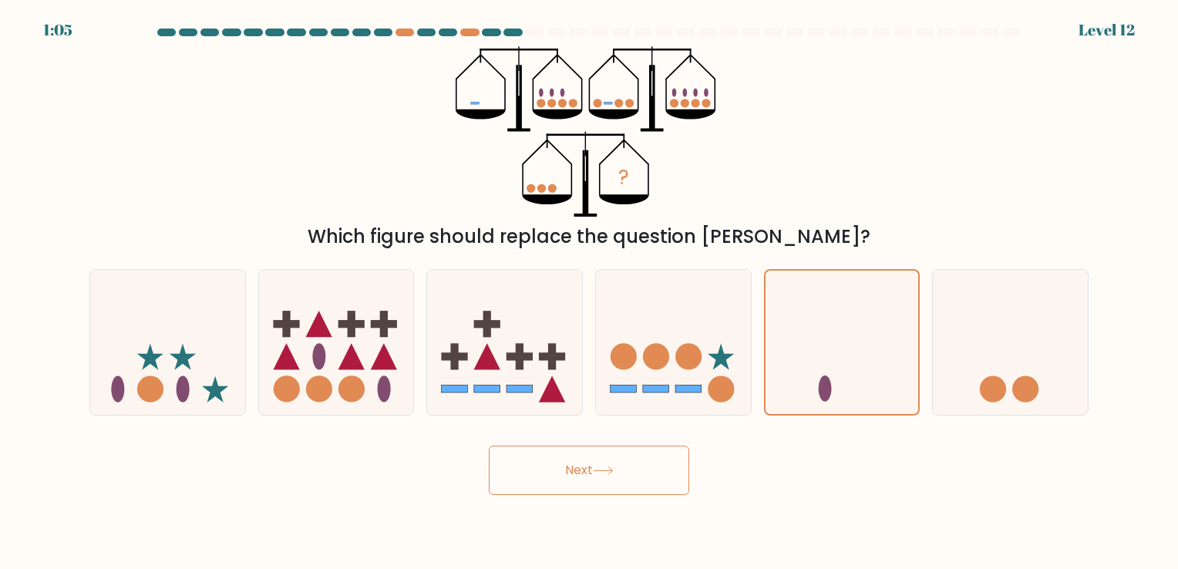
click at [582, 488] on button "Next" at bounding box center [589, 469] width 200 height 49
click at [610, 457] on button "Next" at bounding box center [589, 469] width 200 height 49
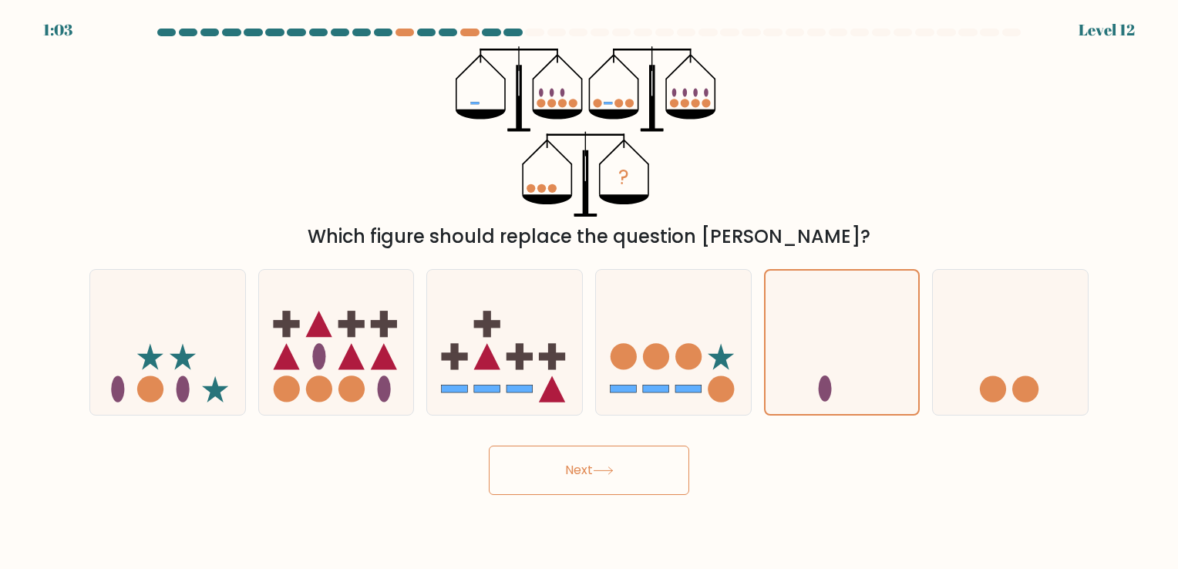
click at [610, 197] on icon at bounding box center [624, 200] width 50 height 10
click at [691, 139] on icon "?" at bounding box center [588, 131] width 267 height 170
click at [691, 159] on icon "?" at bounding box center [588, 131] width 267 height 170
click at [983, 404] on icon at bounding box center [1010, 342] width 155 height 128
click at [590, 292] on input "f." at bounding box center [589, 288] width 1 height 8
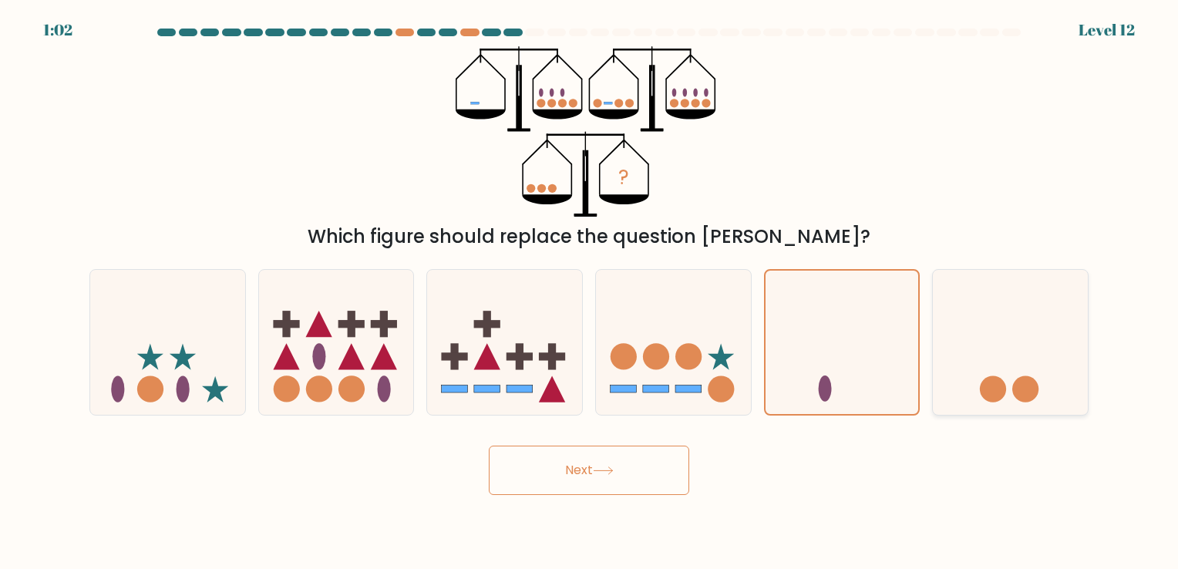
radio input "true"
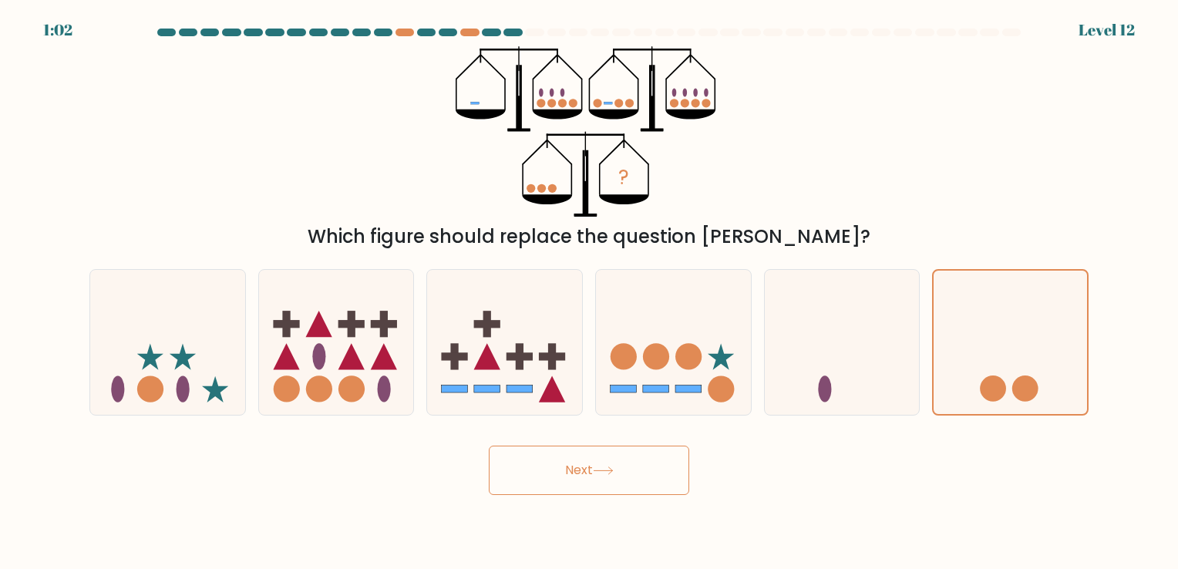
click at [649, 449] on button "Next" at bounding box center [589, 469] width 200 height 49
click at [649, 452] on button "Next" at bounding box center [589, 469] width 200 height 49
click at [649, 457] on button "Next" at bounding box center [589, 469] width 200 height 49
click at [838, 413] on div at bounding box center [842, 342] width 156 height 146
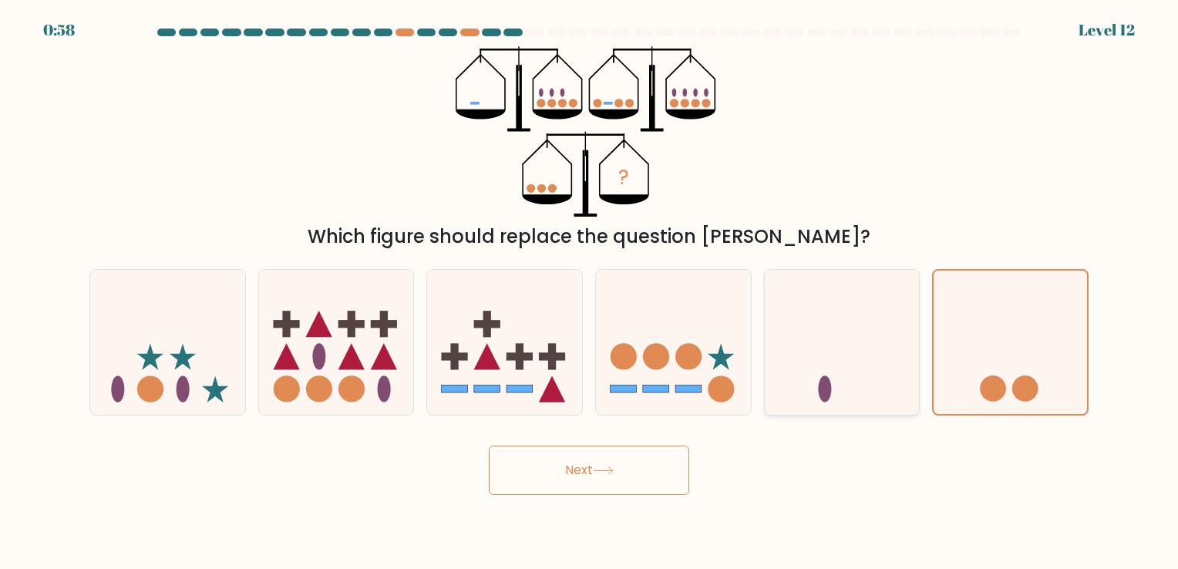
click at [590, 292] on input "e." at bounding box center [589, 288] width 1 height 8
radio input "true"
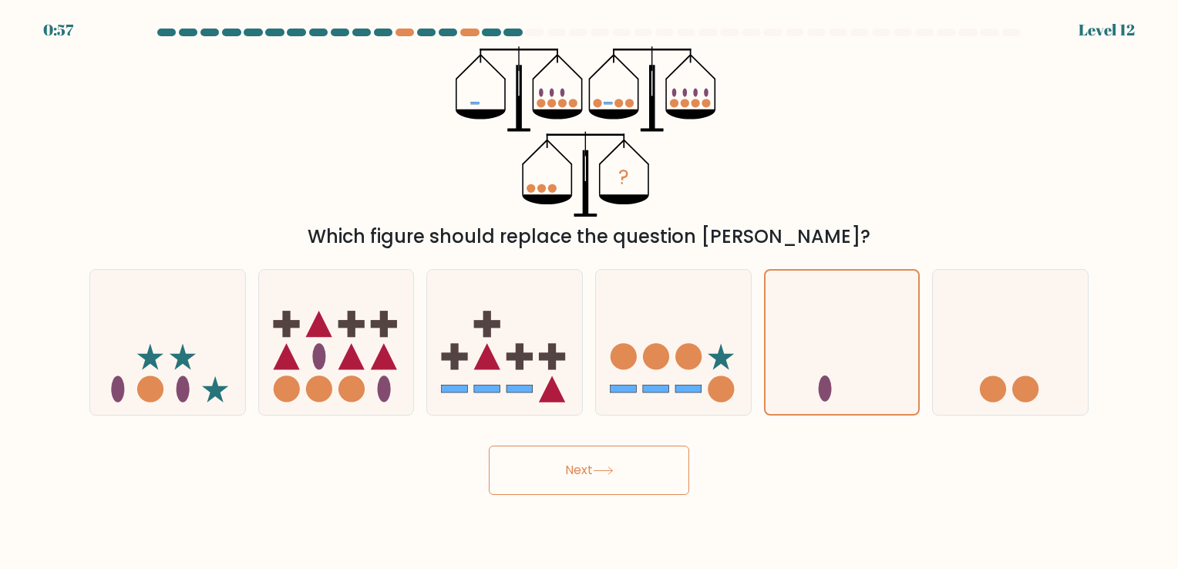
click at [615, 465] on button "Next" at bounding box center [589, 469] width 200 height 49
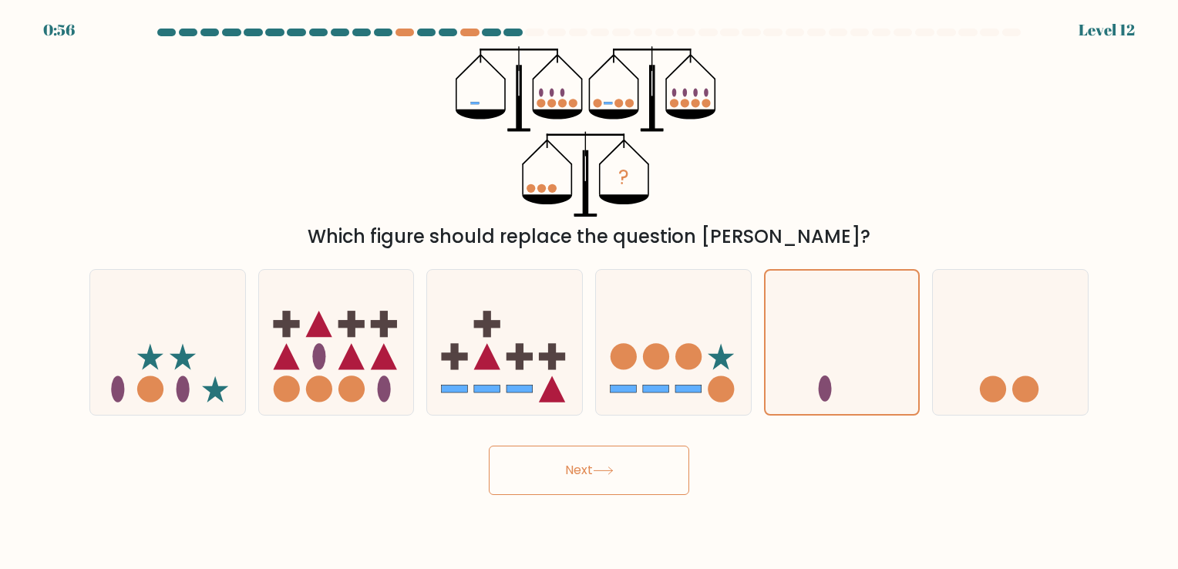
click at [620, 463] on button "Next" at bounding box center [589, 469] width 200 height 49
click at [489, 445] on button "Next" at bounding box center [589, 469] width 200 height 49
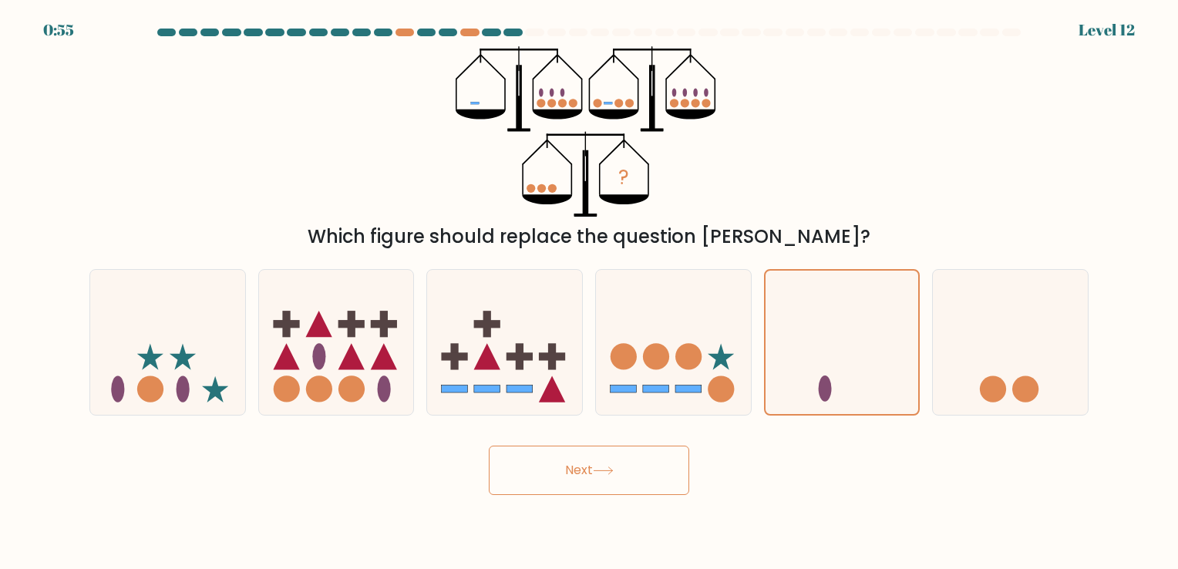
click at [489, 445] on button "Next" at bounding box center [589, 469] width 200 height 49
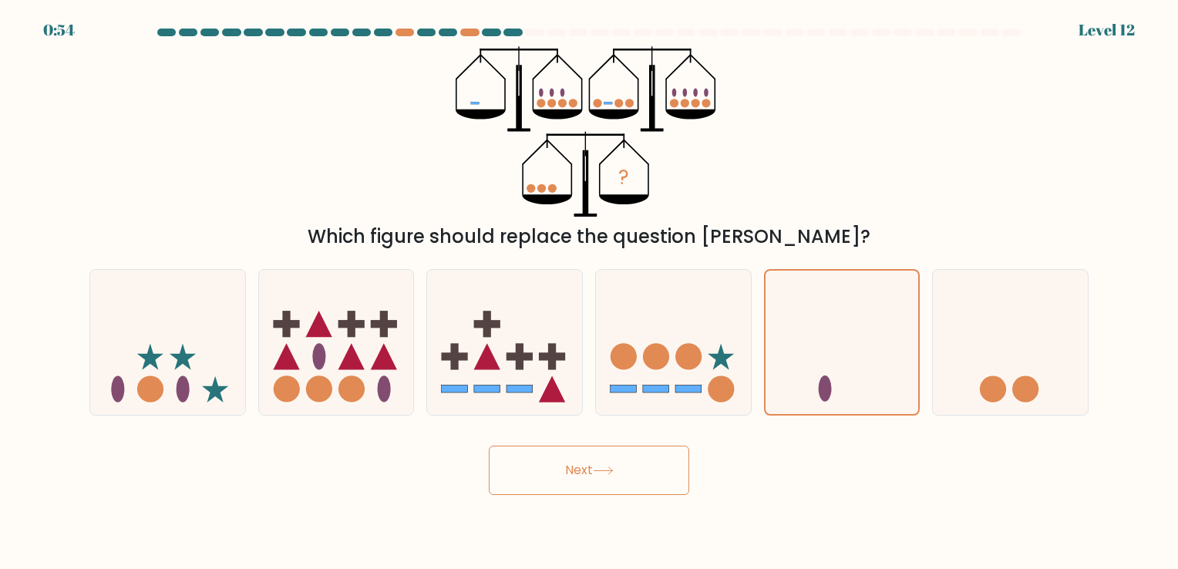
click at [489, 445] on button "Next" at bounding box center [589, 469] width 200 height 49
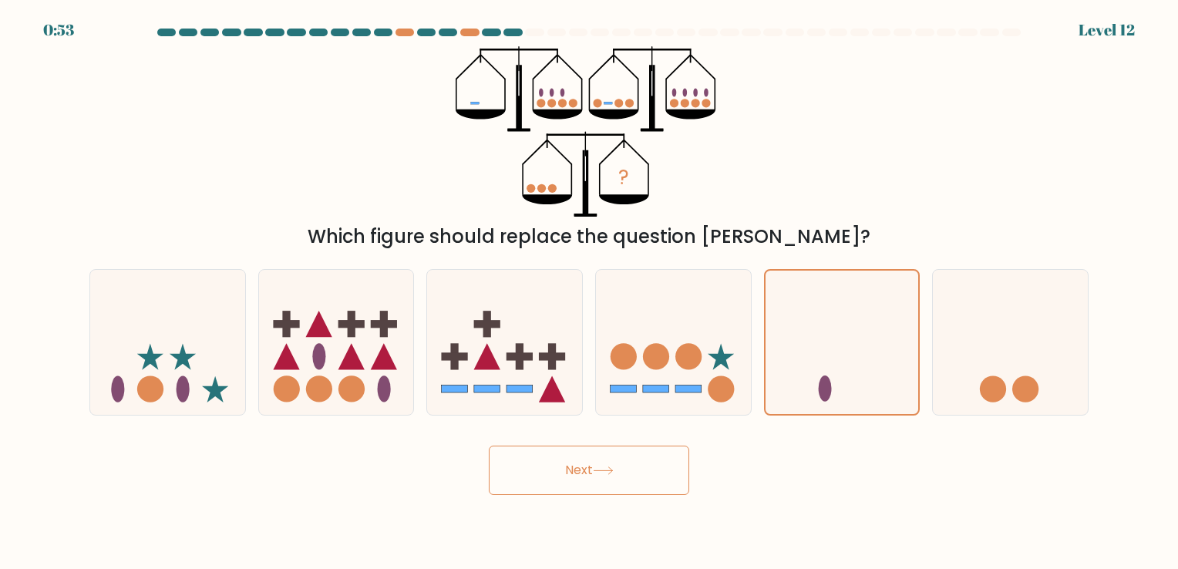
click at [489, 445] on button "Next" at bounding box center [589, 469] width 200 height 49
